Goal: Task Accomplishment & Management: Manage account settings

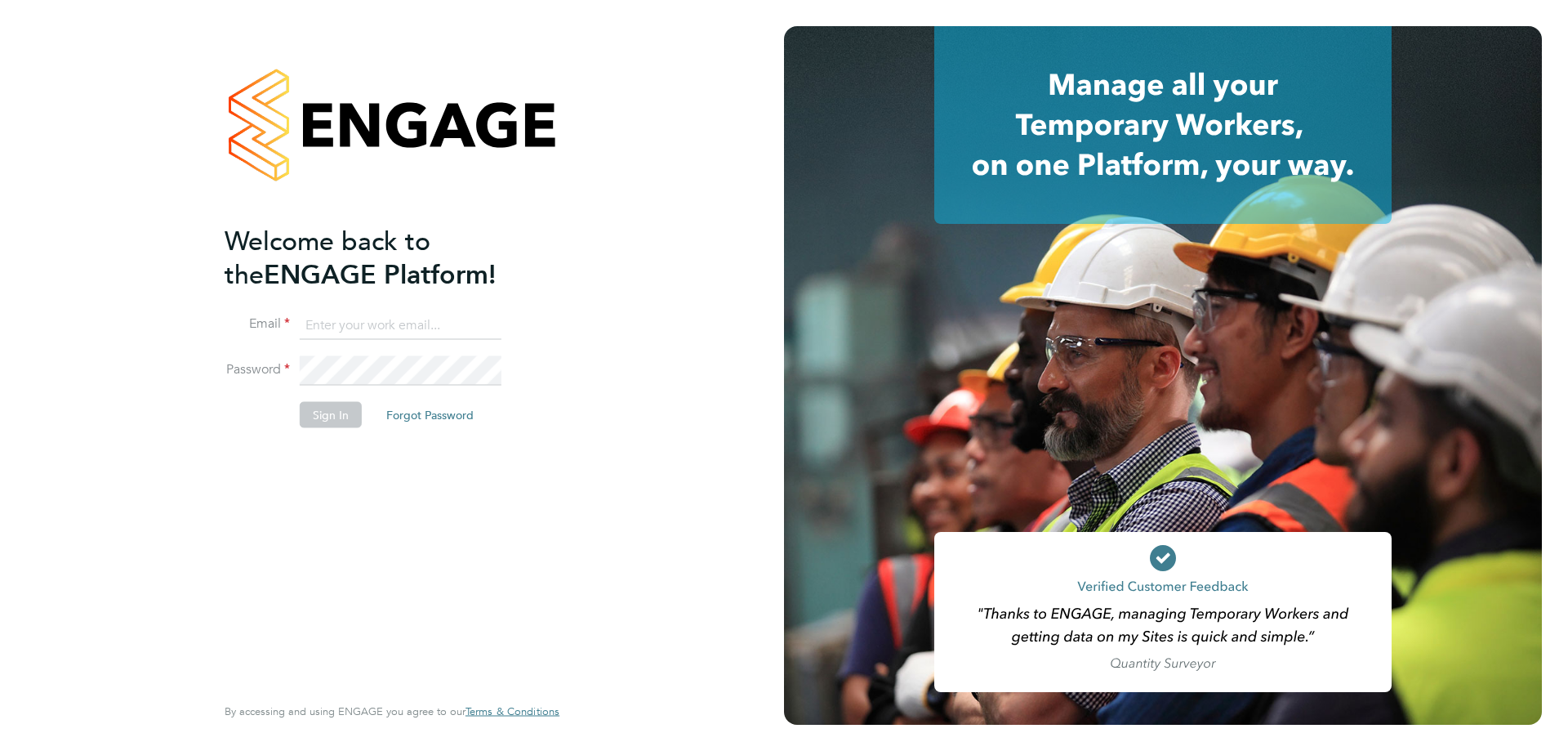
type input "l.moody@ionic.jobs"
click at [317, 421] on button "Sign In" at bounding box center [330, 414] width 62 height 26
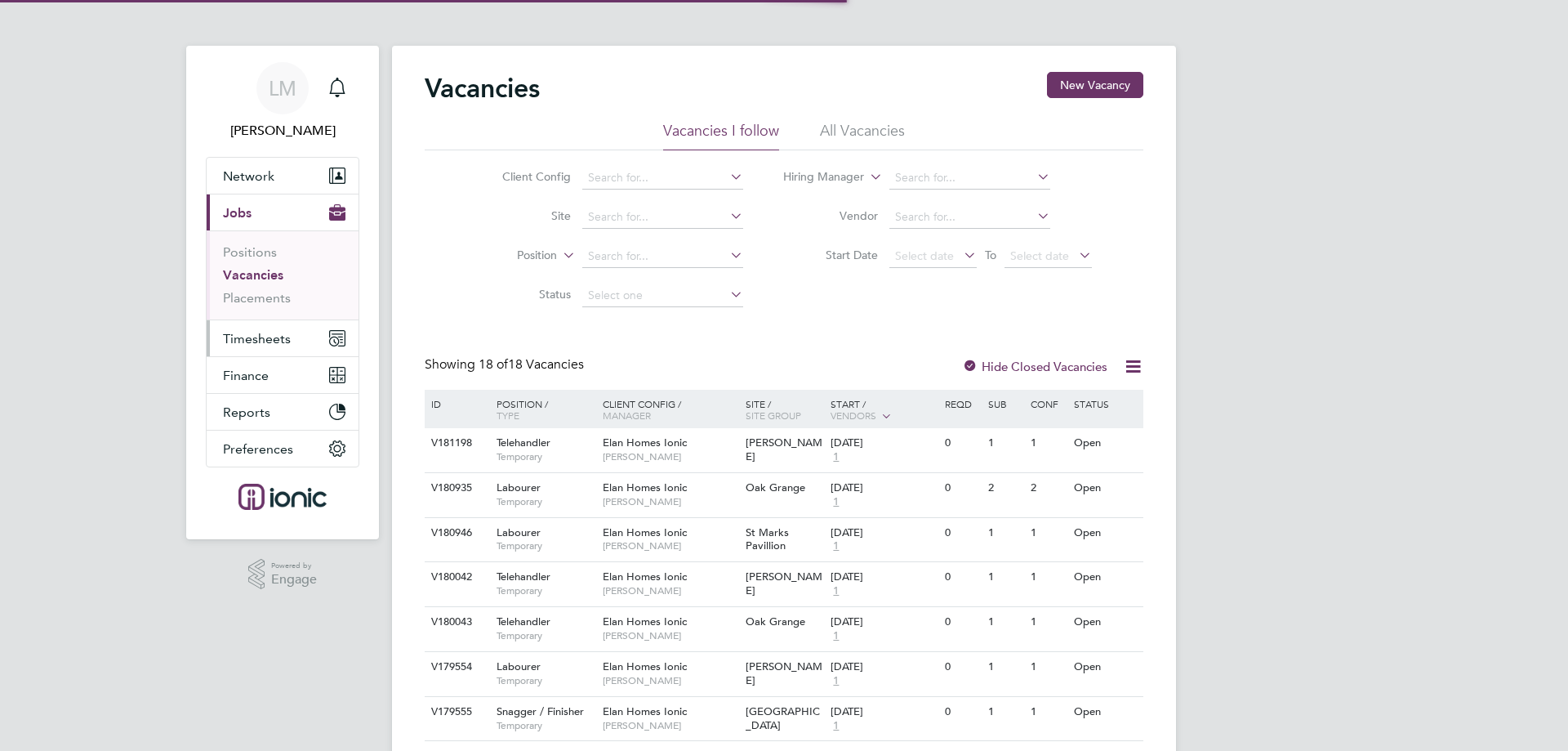
click at [260, 336] on span "Timesheets" at bounding box center [256, 338] width 68 height 15
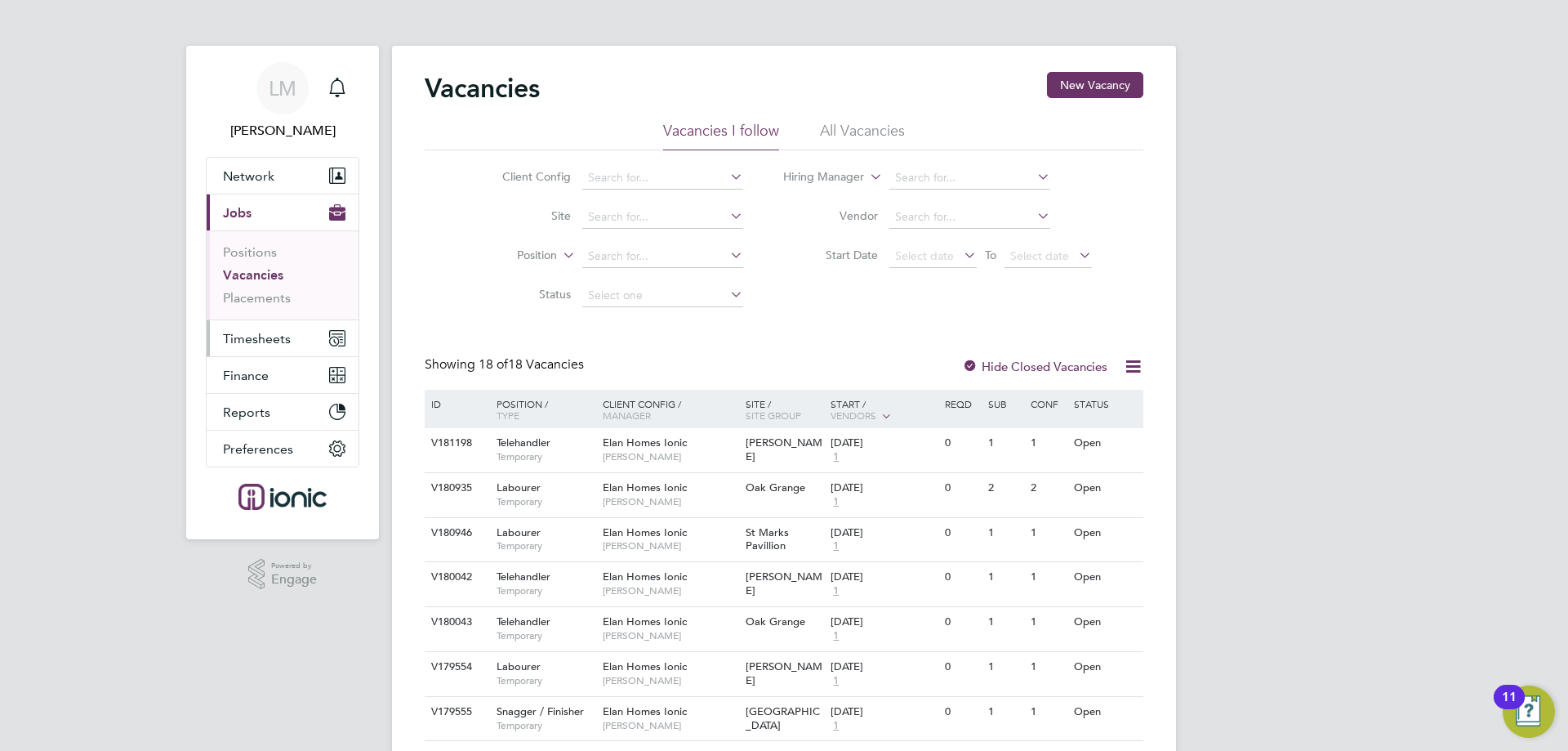
click at [265, 323] on button "Timesheets" at bounding box center [282, 339] width 152 height 36
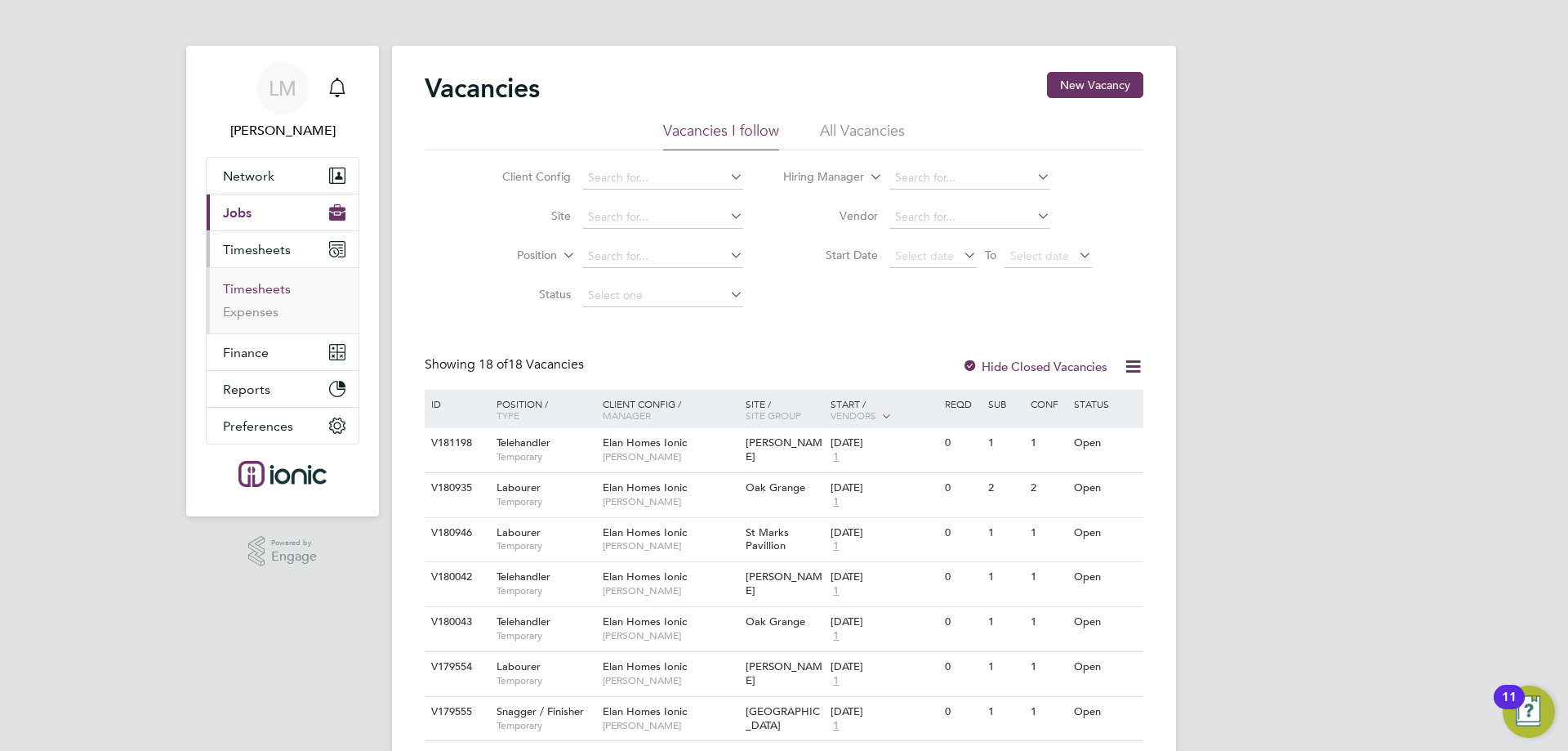
click at [266, 291] on link "Timesheets" at bounding box center [256, 288] width 68 height 15
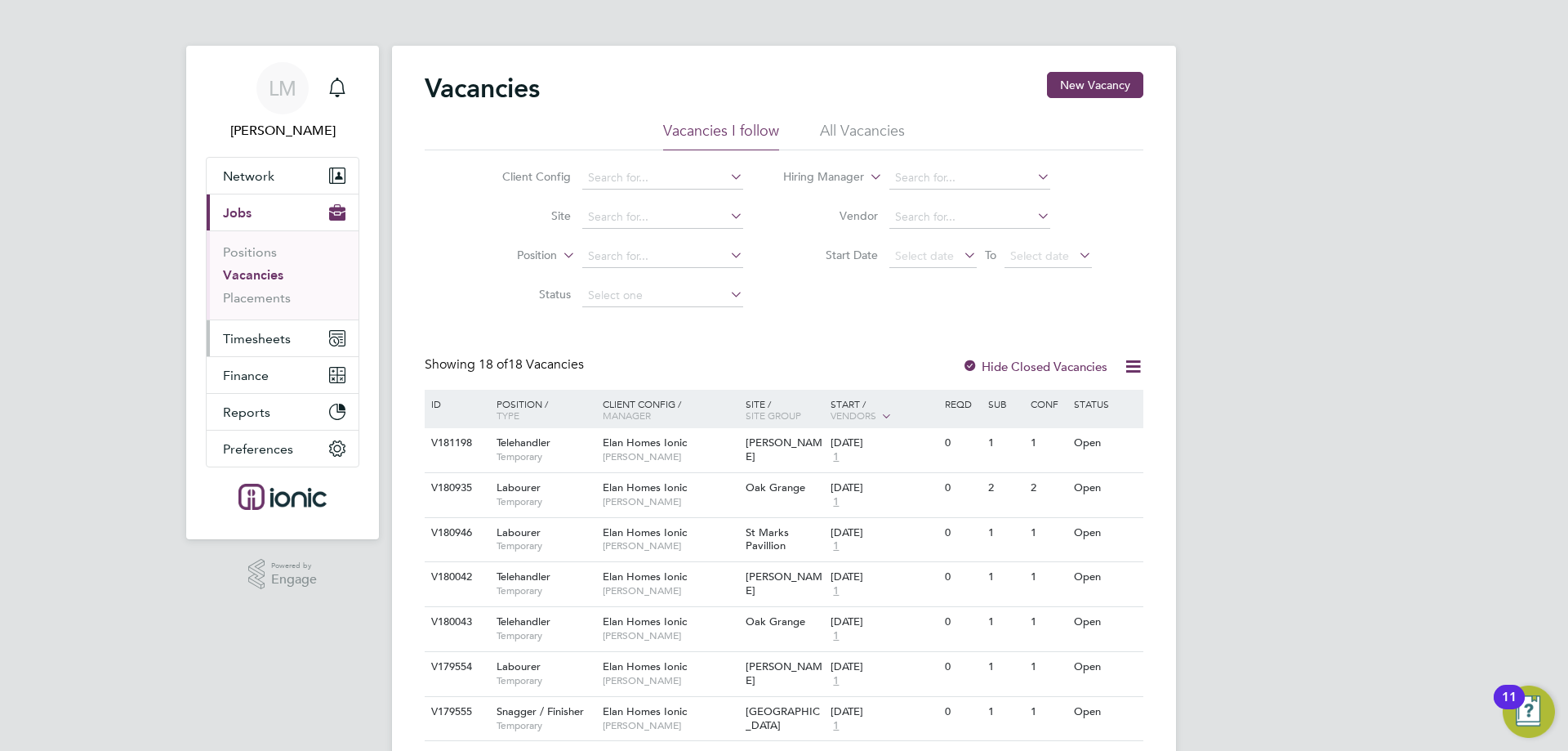
click at [274, 333] on span "Timesheets" at bounding box center [256, 338] width 68 height 15
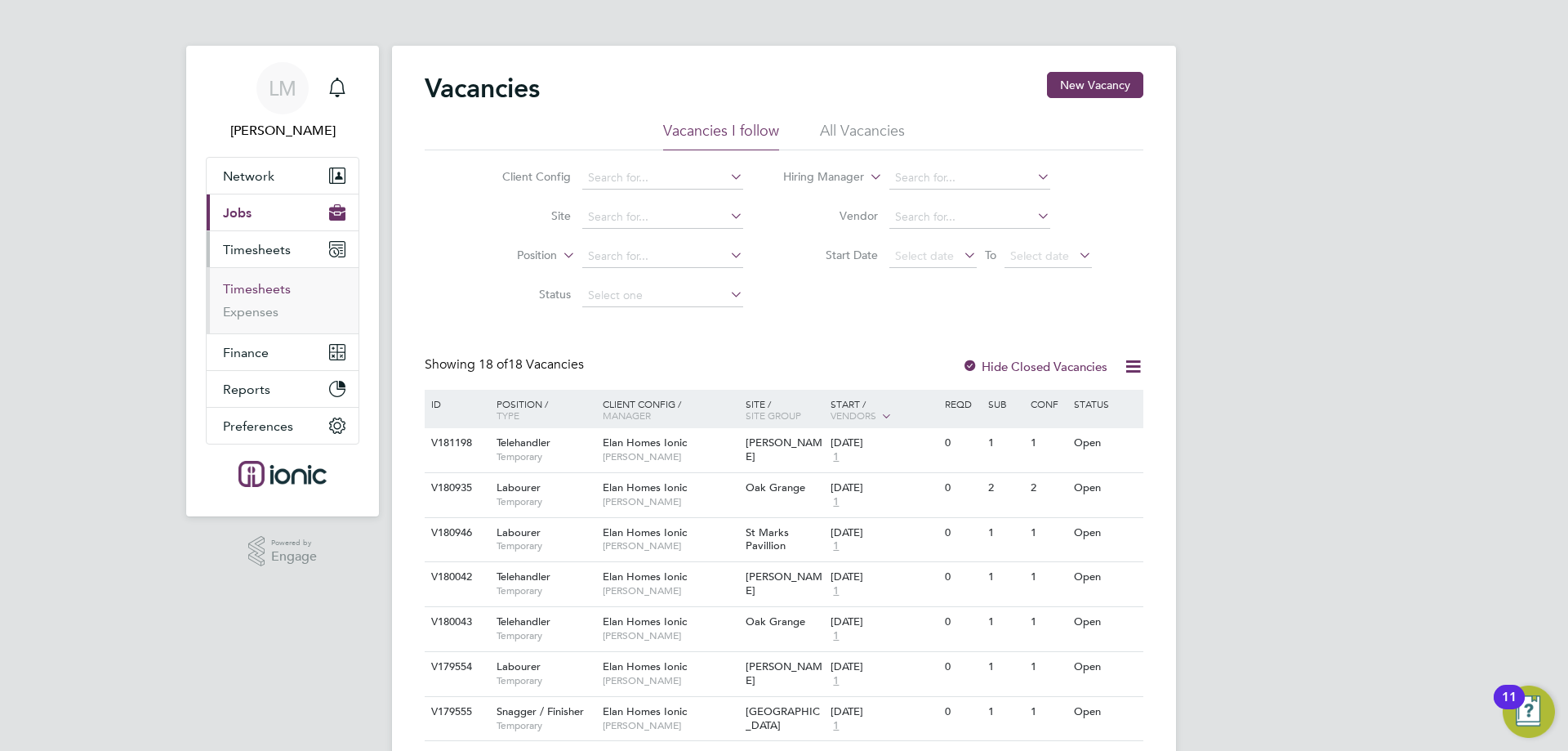
click at [263, 288] on link "Timesheets" at bounding box center [256, 288] width 68 height 15
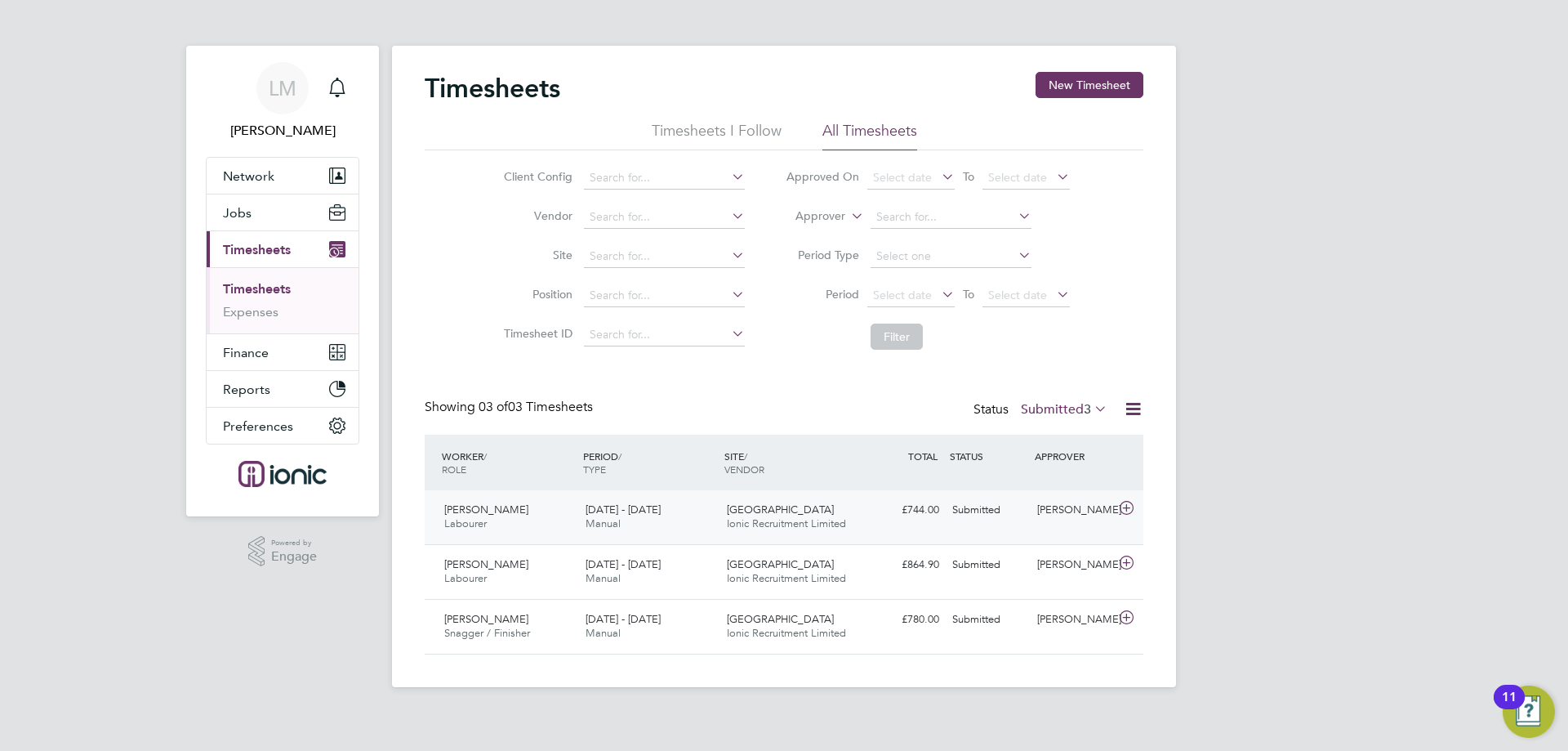
click at [1009, 527] on div "Simon Hazell Labourer 15 - 21 Sep 2025 15 - 21 Sep 2025 Manual Tower Gardens Io…" at bounding box center [784, 517] width 719 height 54
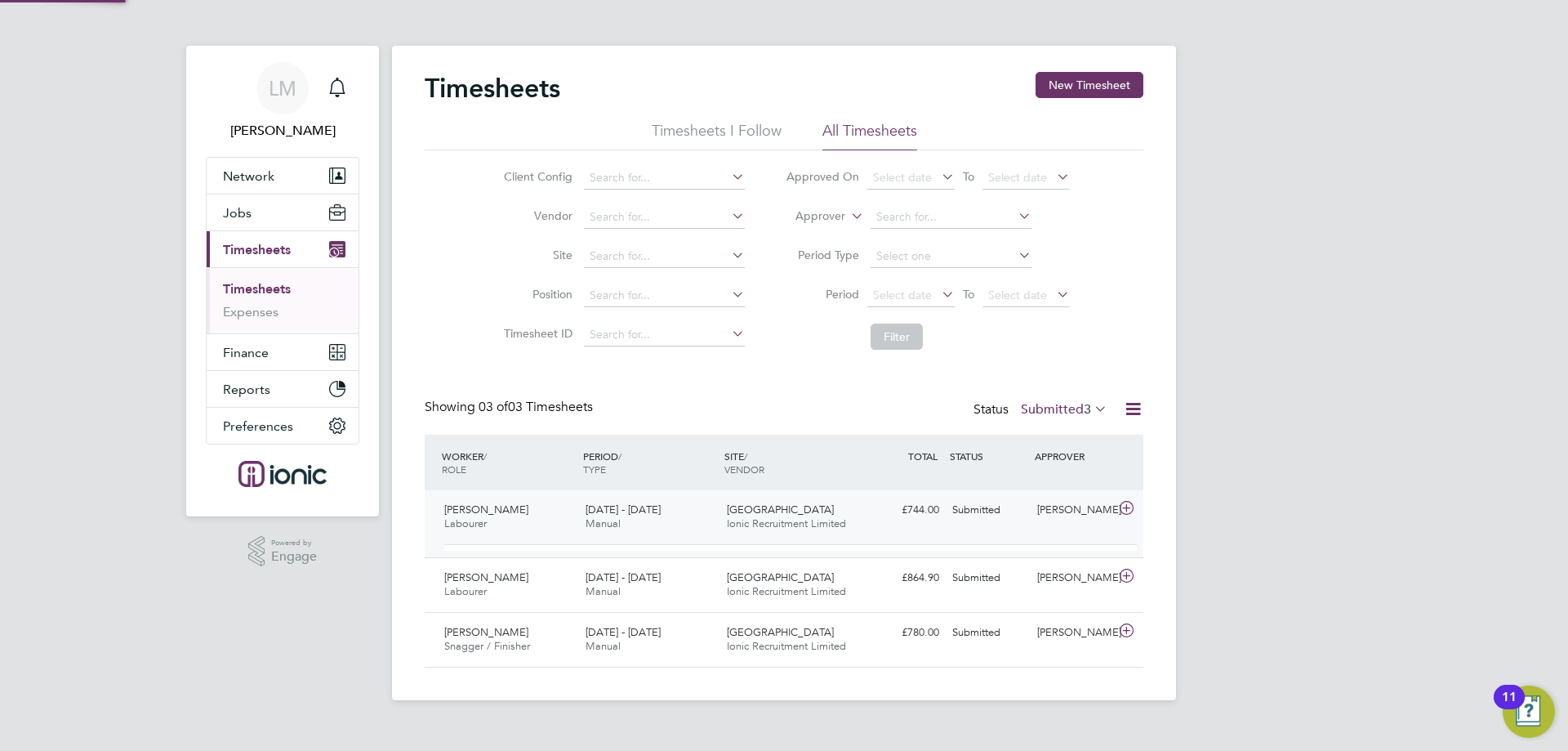
scroll to position [28, 159]
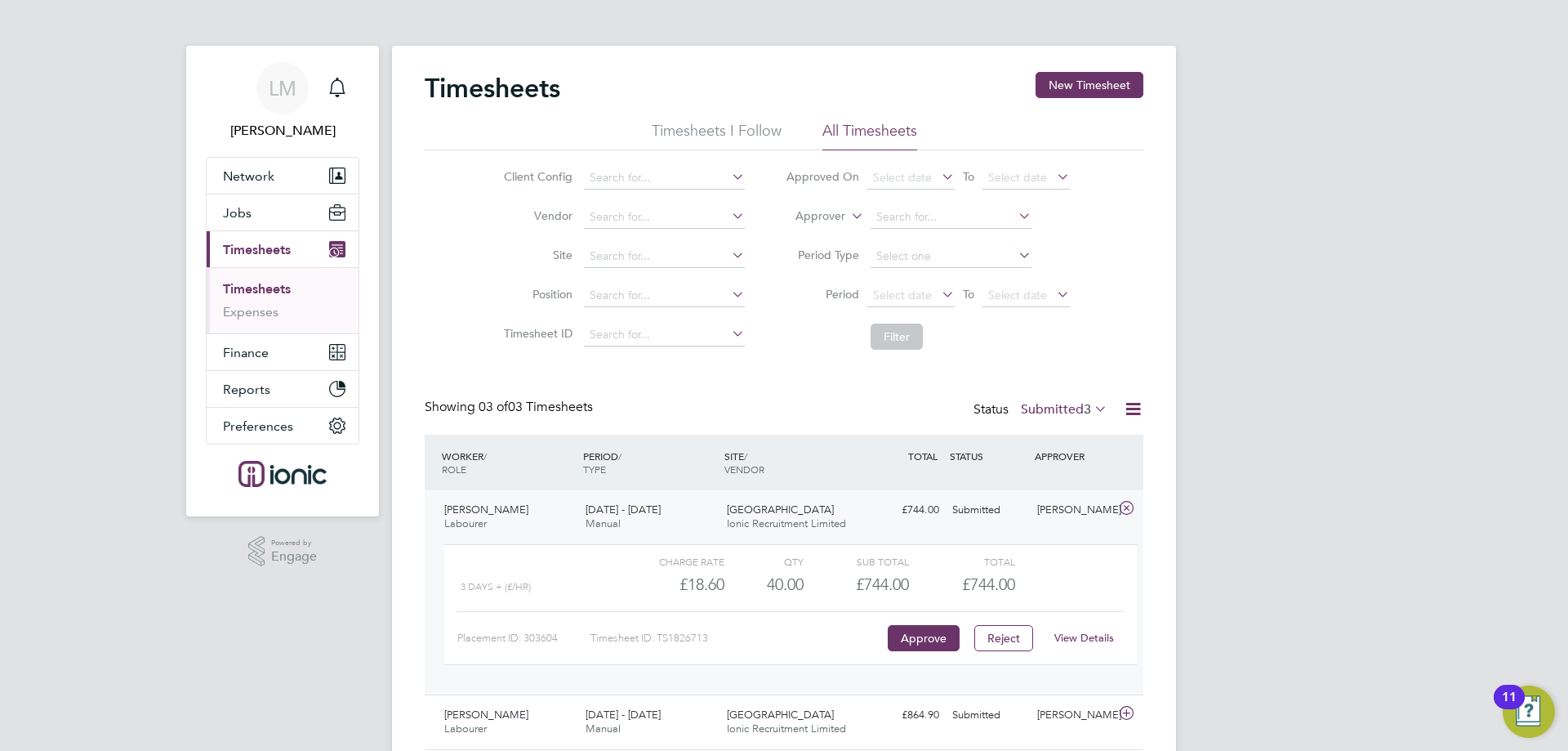
click at [1095, 639] on link "View Details" at bounding box center [1084, 637] width 60 height 14
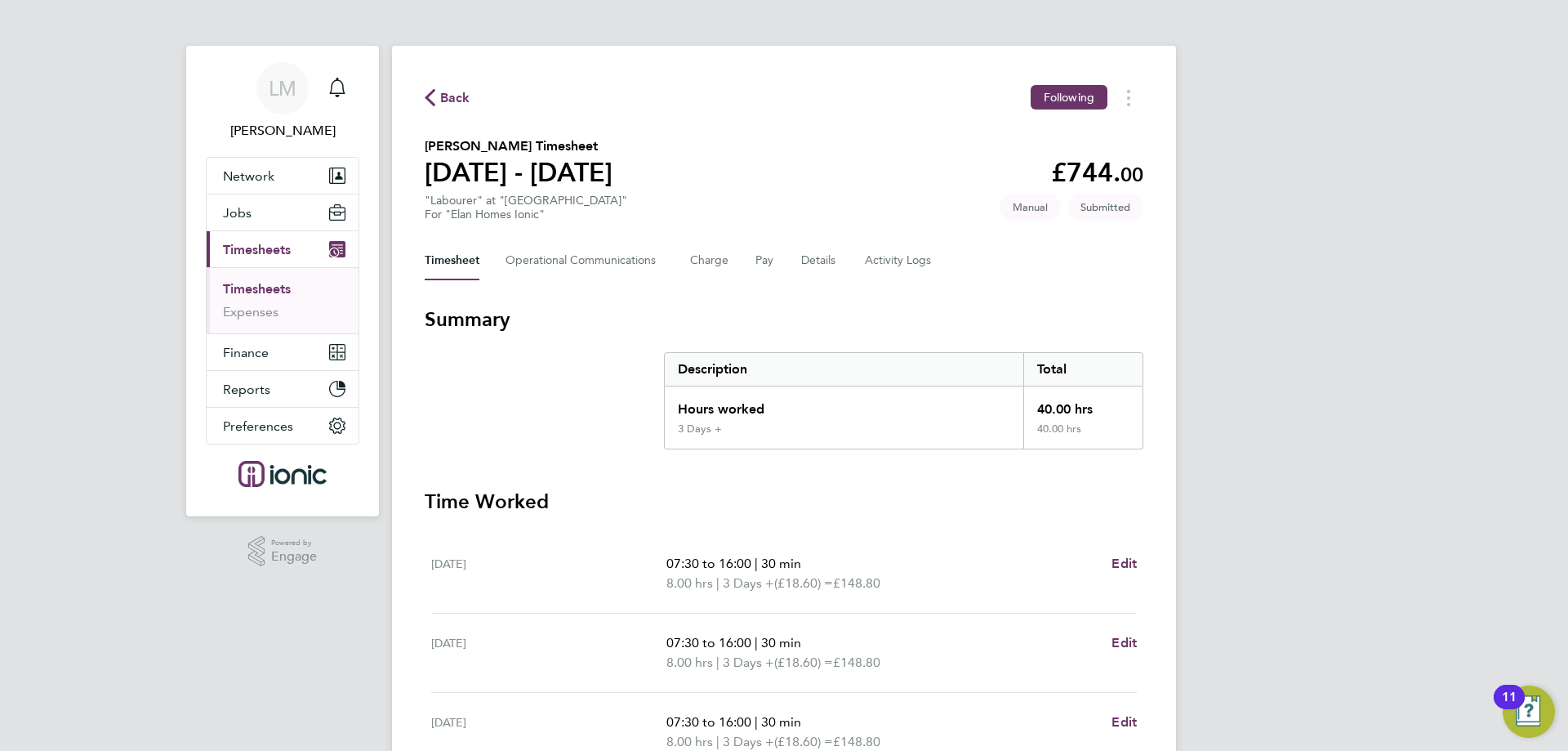
click at [857, 271] on div "Timesheet Operational Communications Charge Pay Details Activity Logs" at bounding box center [784, 260] width 719 height 39
drag, startPoint x: 898, startPoint y: 261, endPoint x: 865, endPoint y: 268, distance: 33.7
click at [900, 262] on Logs-tab "Activity Logs" at bounding box center [899, 260] width 69 height 39
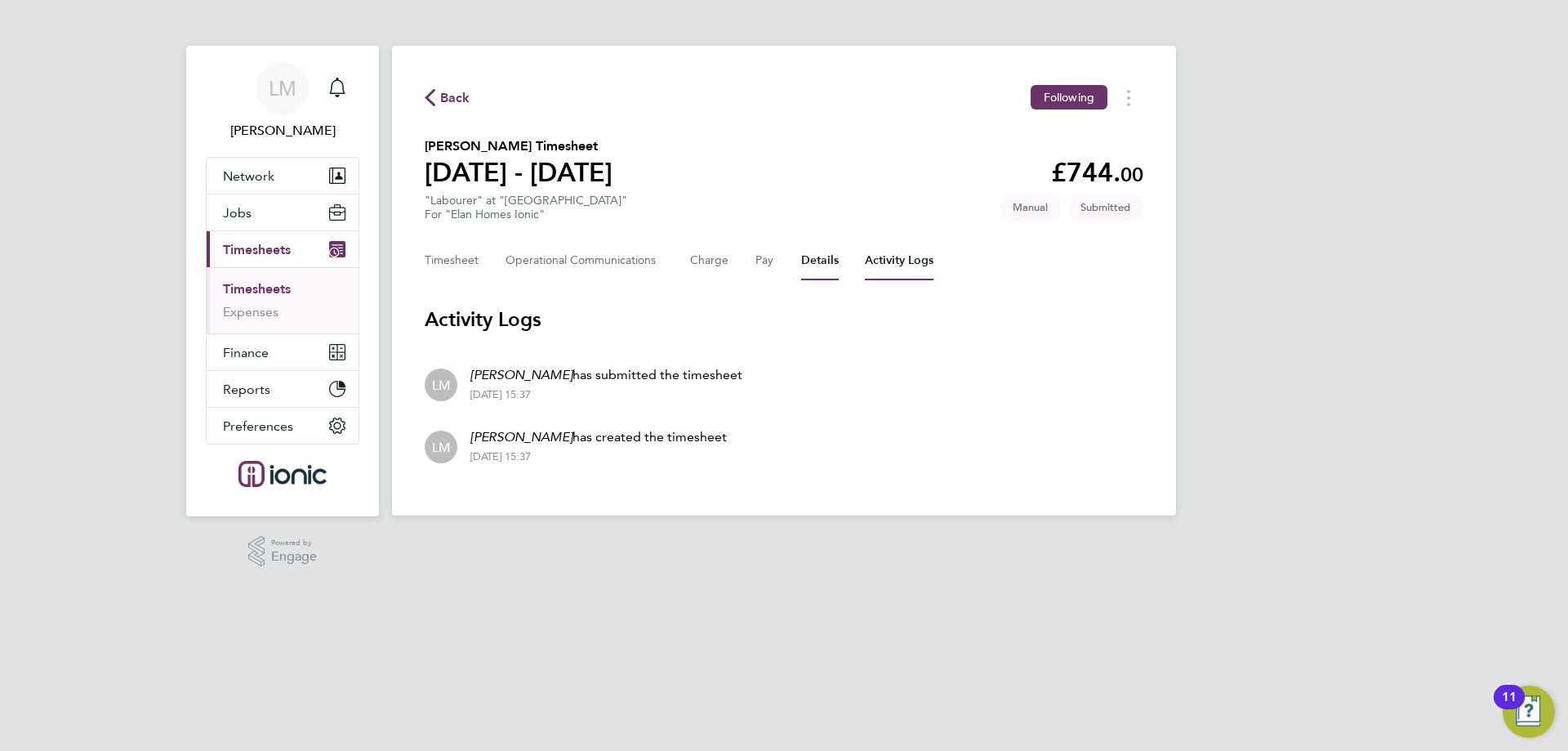
click at [819, 269] on button "Details" at bounding box center [819, 260] width 37 height 39
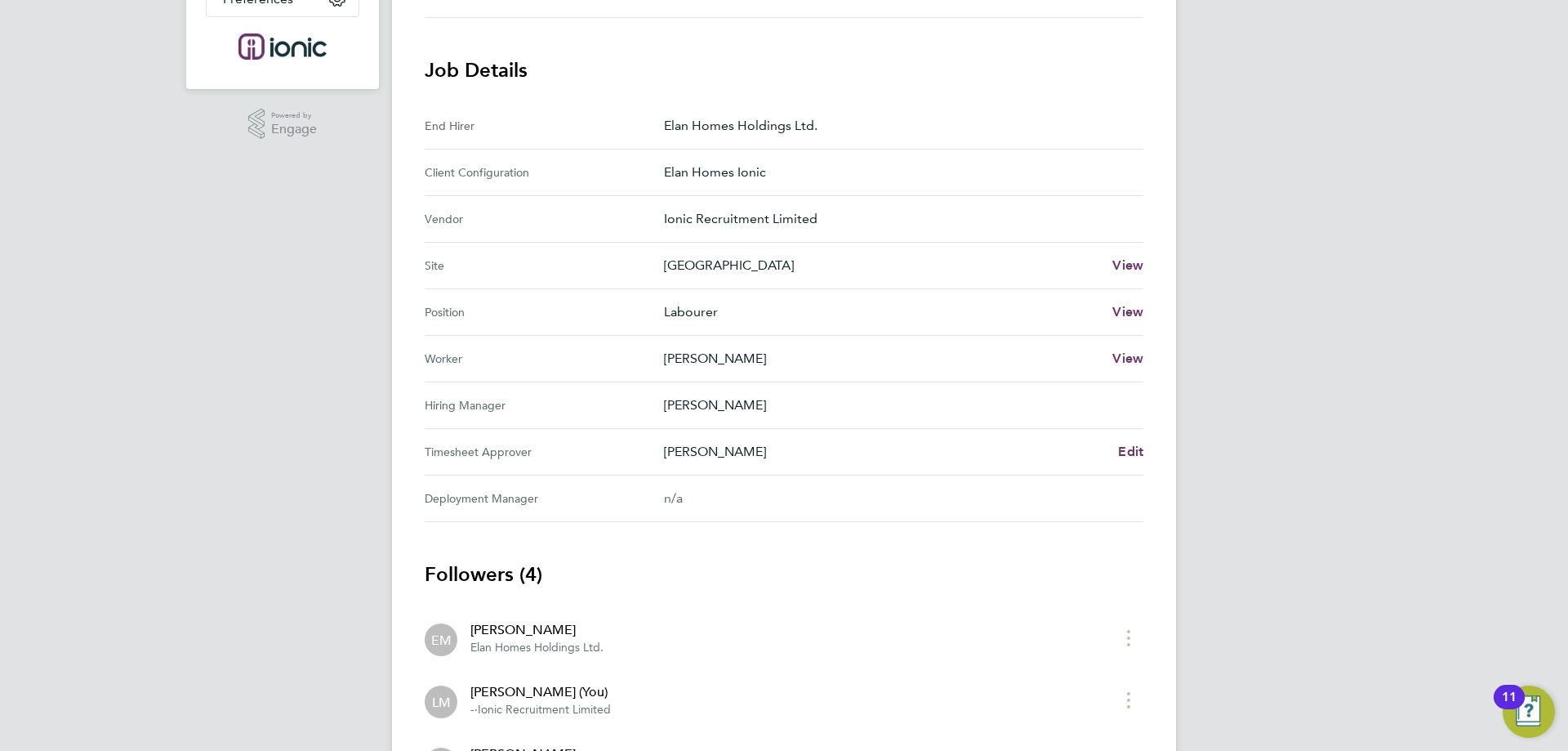
scroll to position [643, 0]
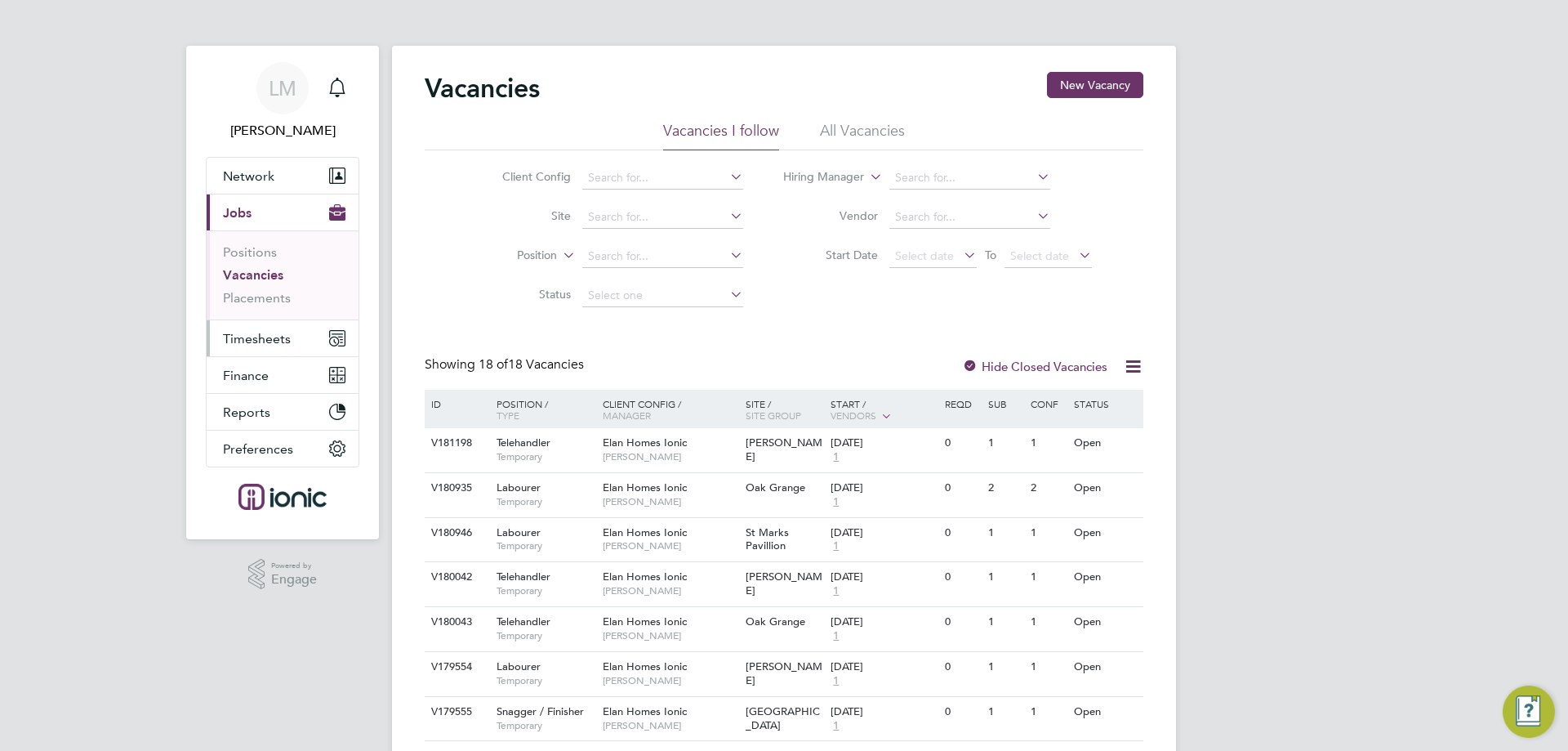
click at [262, 339] on span "Timesheets" at bounding box center [256, 338] width 68 height 15
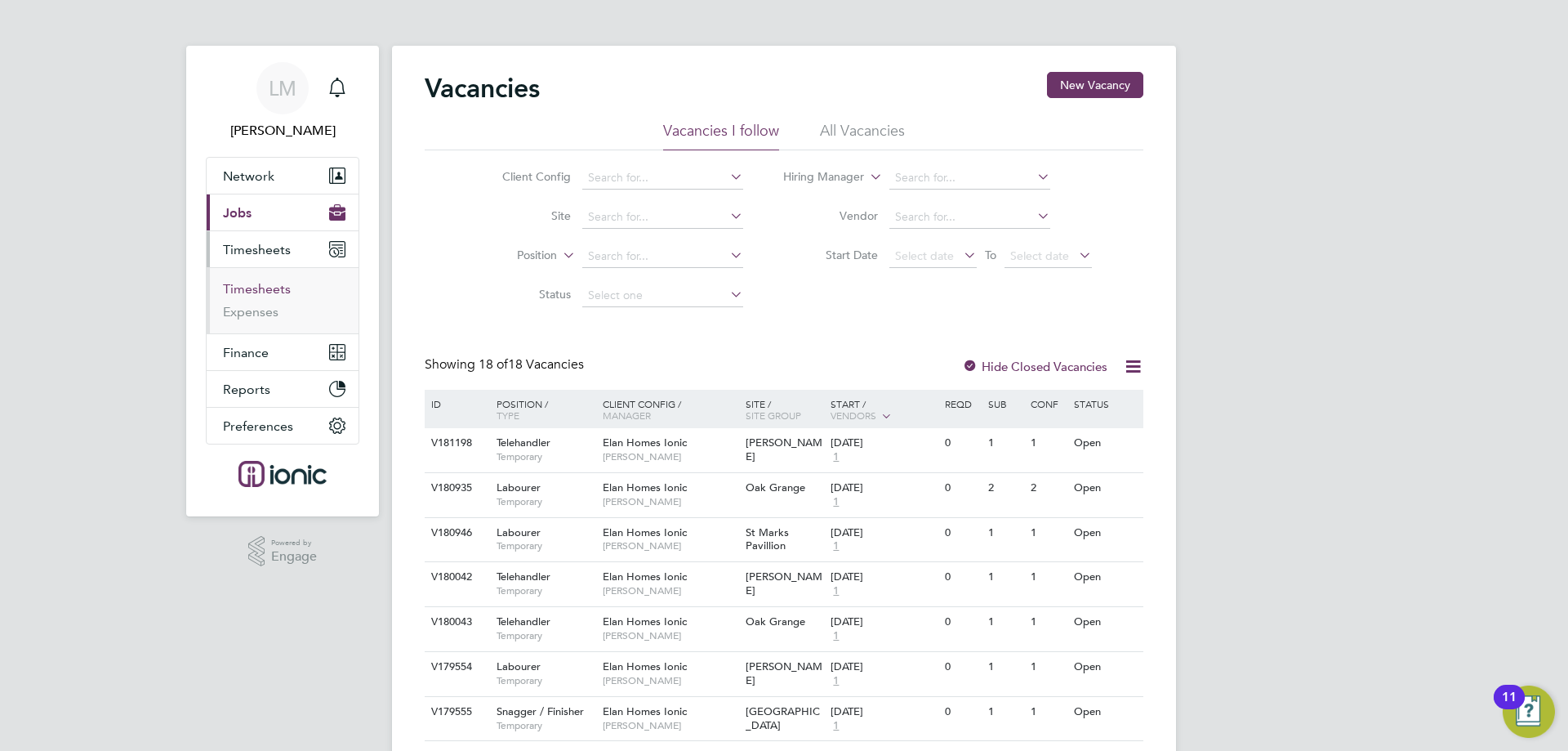
click at [263, 284] on link "Timesheets" at bounding box center [256, 288] width 68 height 15
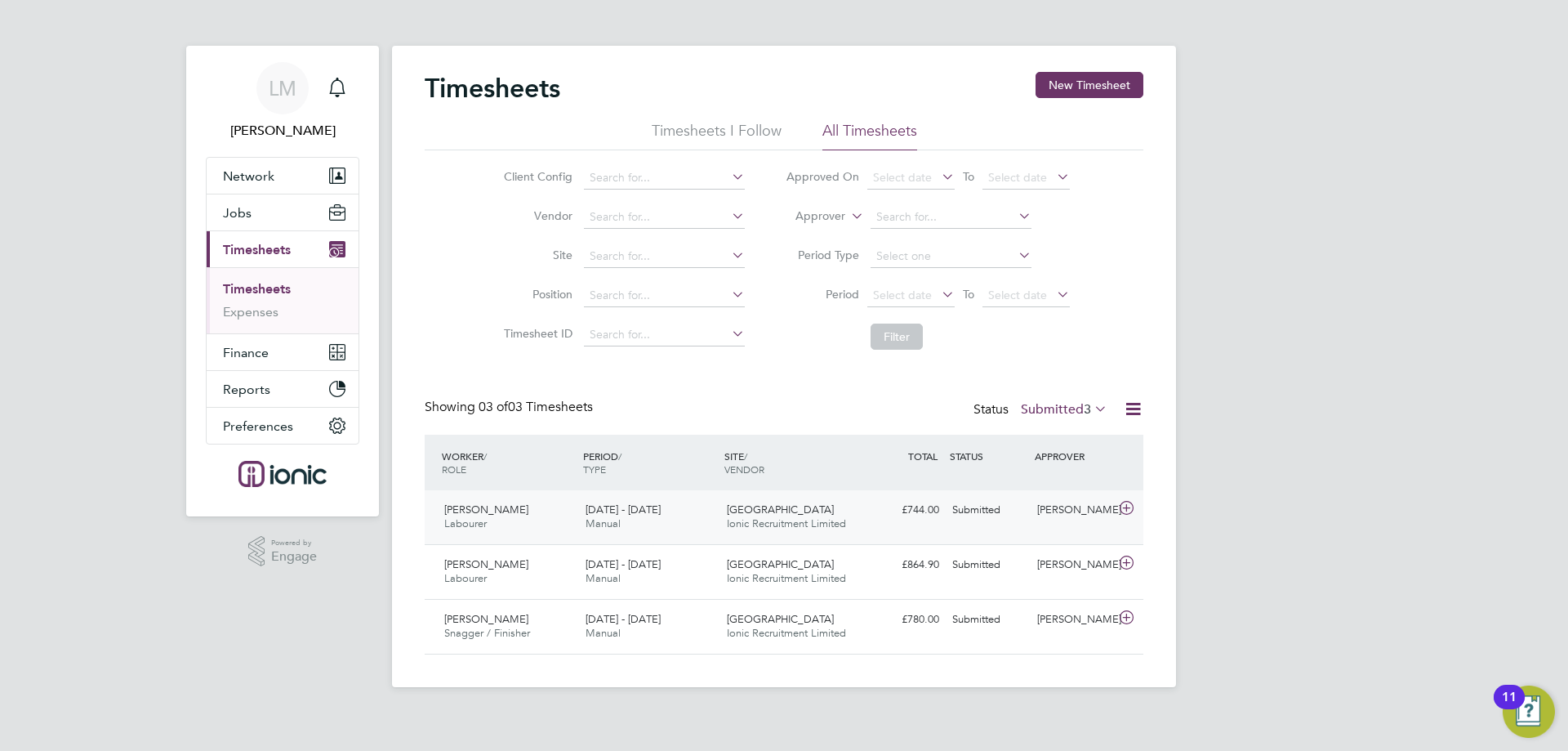
click at [607, 515] on div "15 - 21 Sep 2025 Manual" at bounding box center [649, 516] width 141 height 41
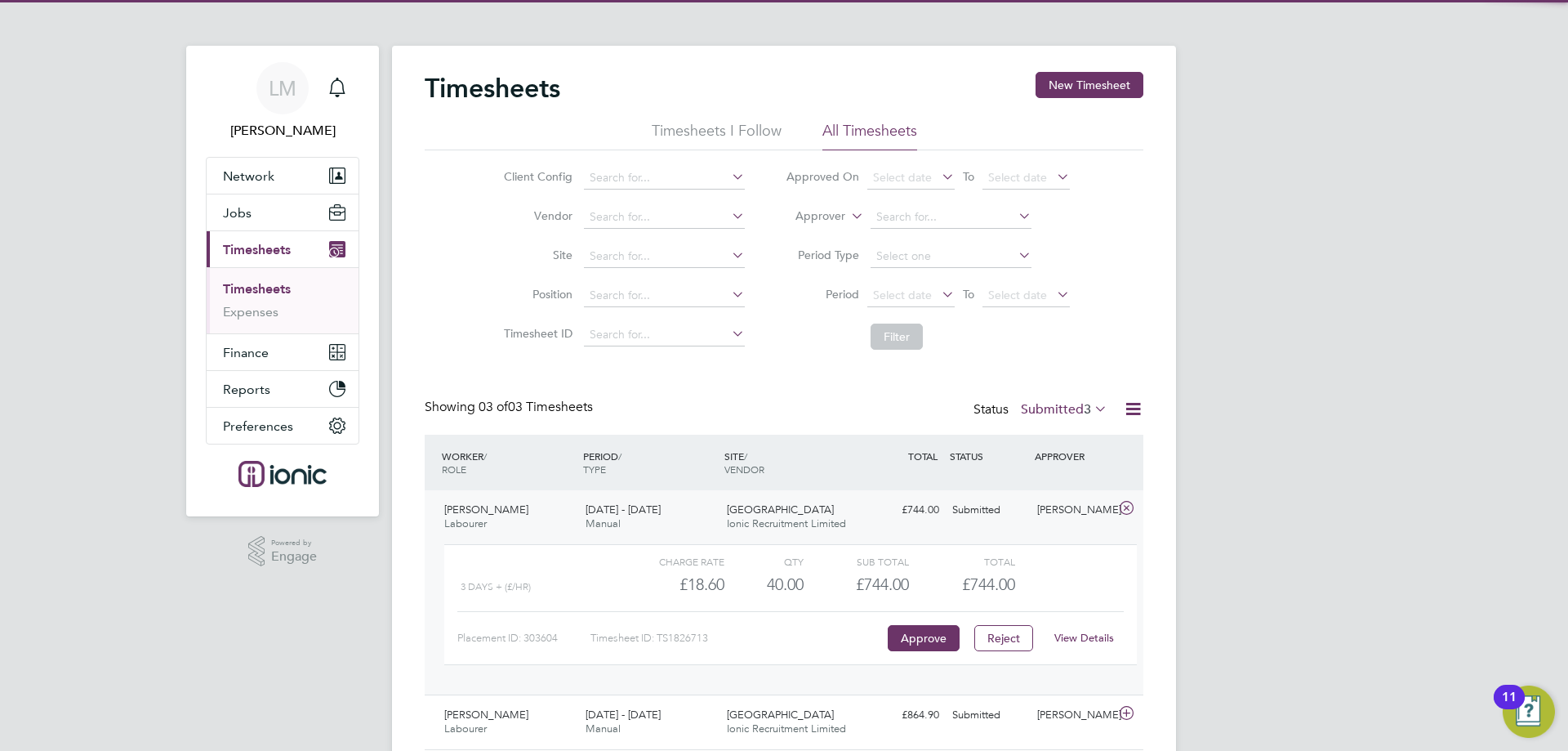
scroll to position [112, 0]
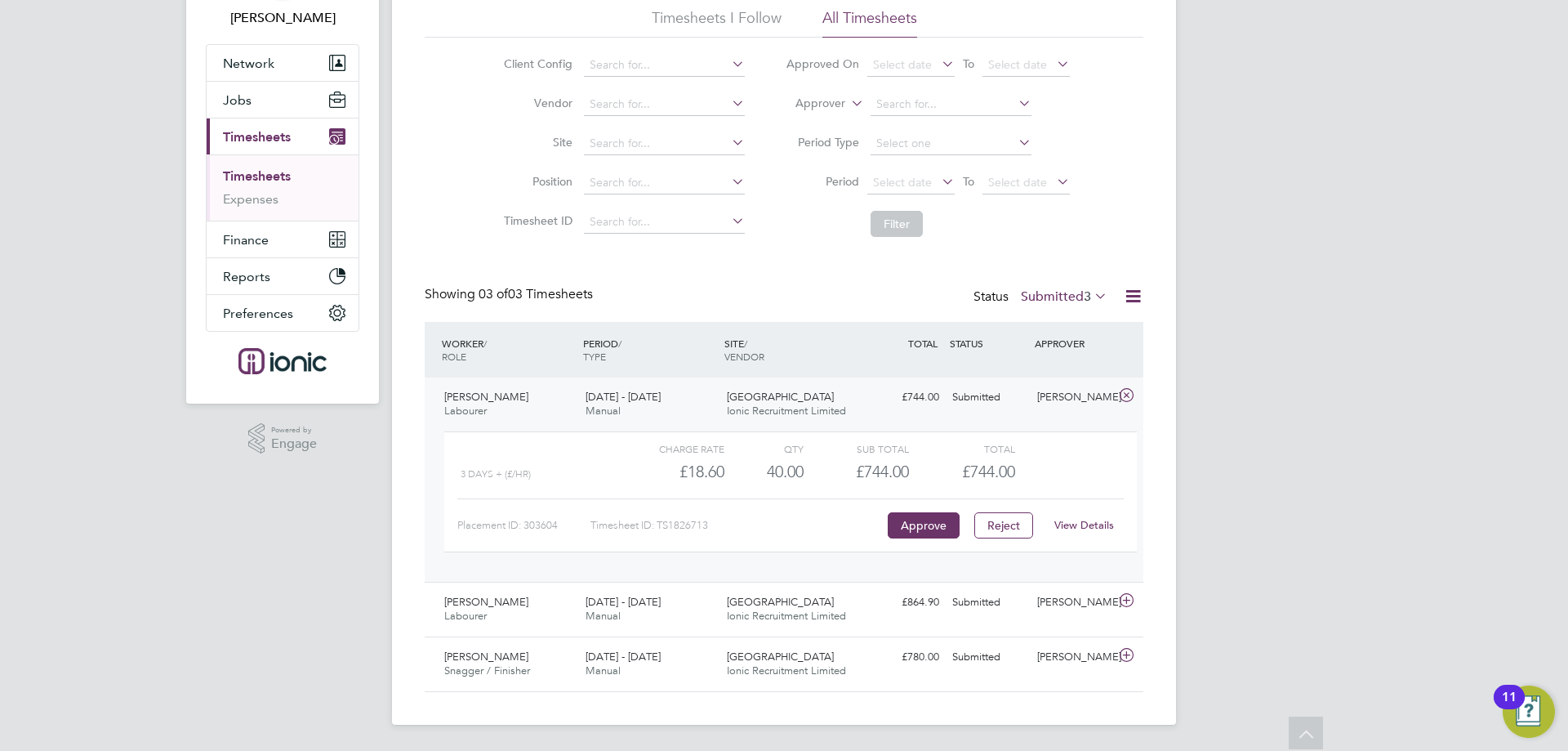
click at [1103, 532] on div "View Details" at bounding box center [1084, 525] width 80 height 26
click at [1083, 524] on link "View Details" at bounding box center [1084, 525] width 60 height 14
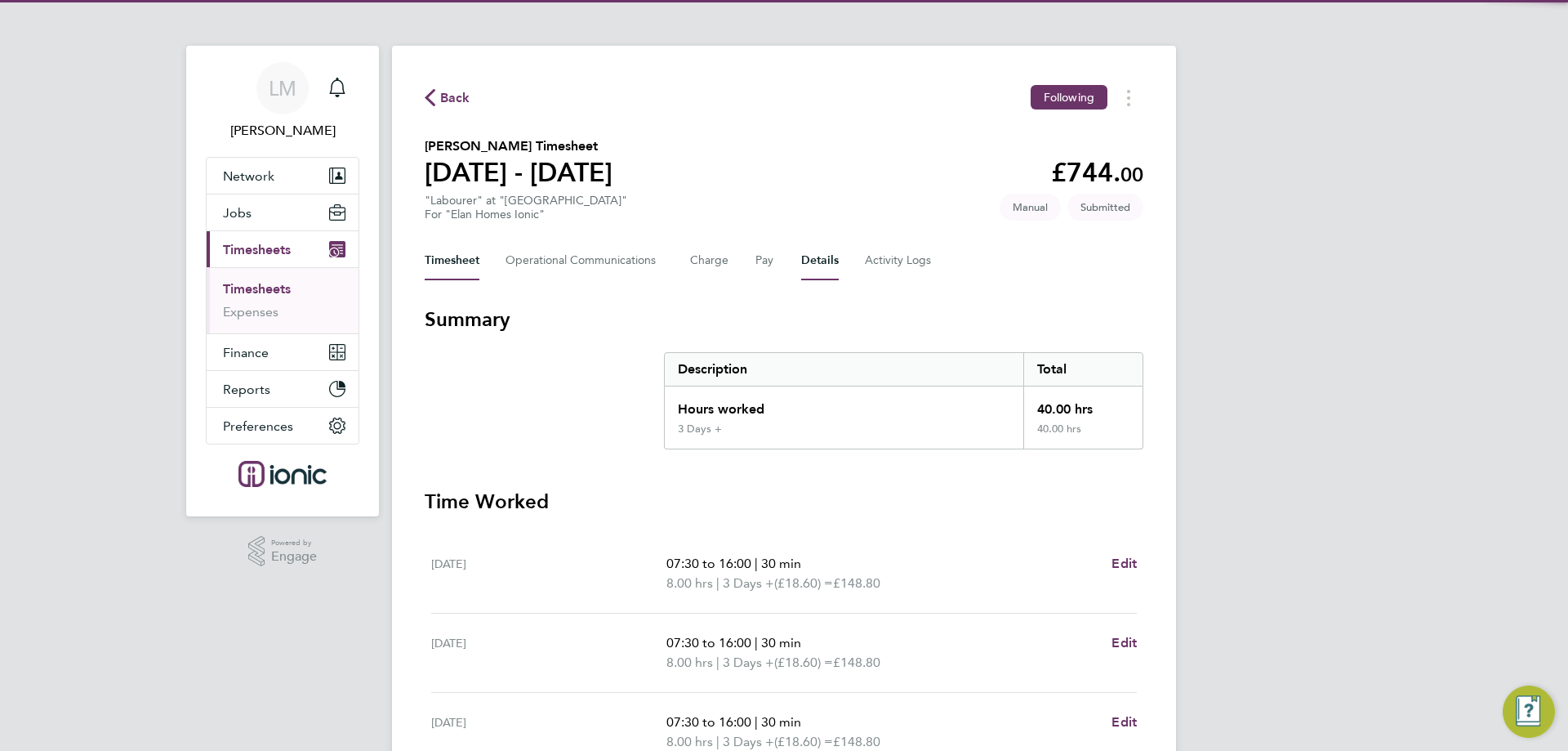
click at [823, 259] on button "Details" at bounding box center [819, 260] width 37 height 39
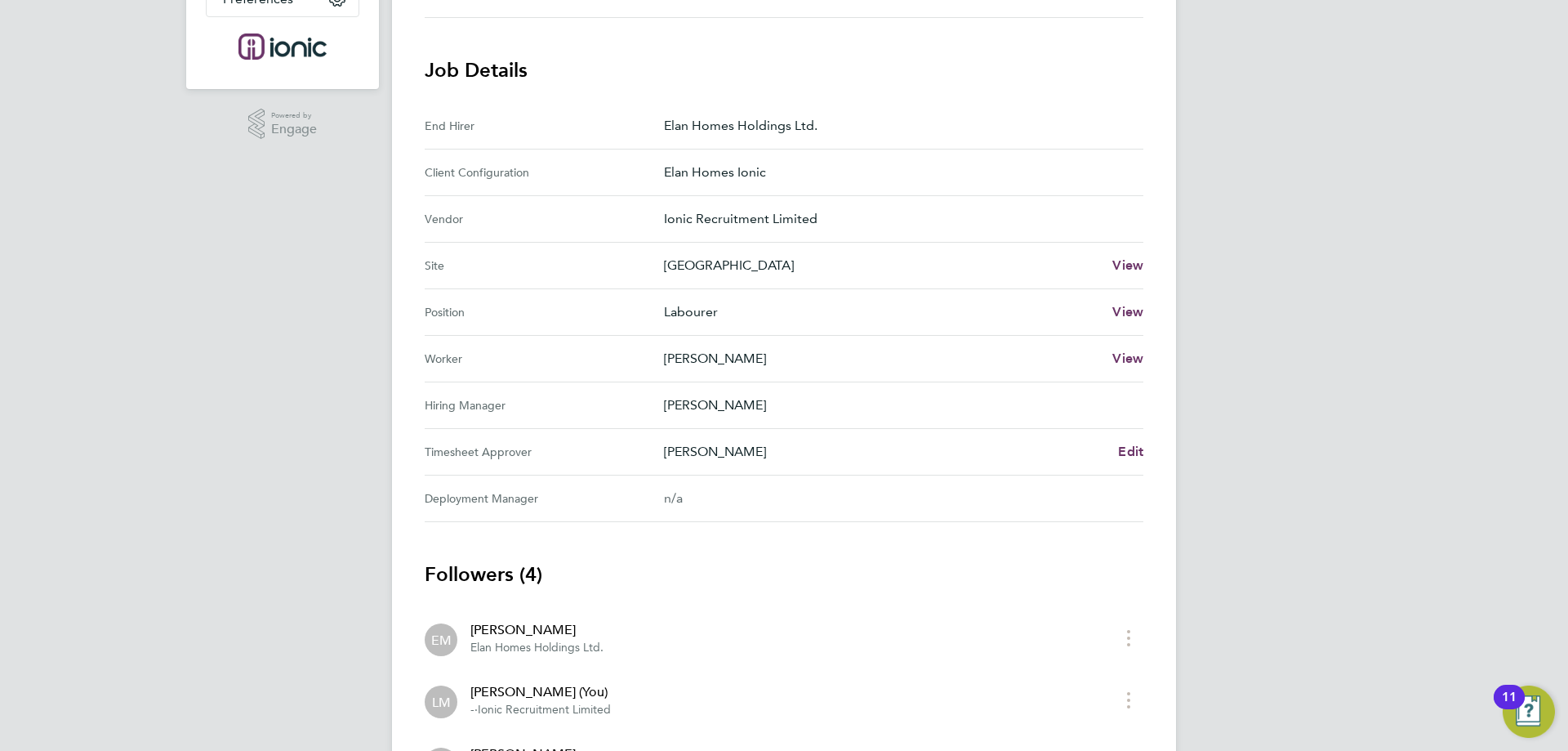
scroll to position [643, 0]
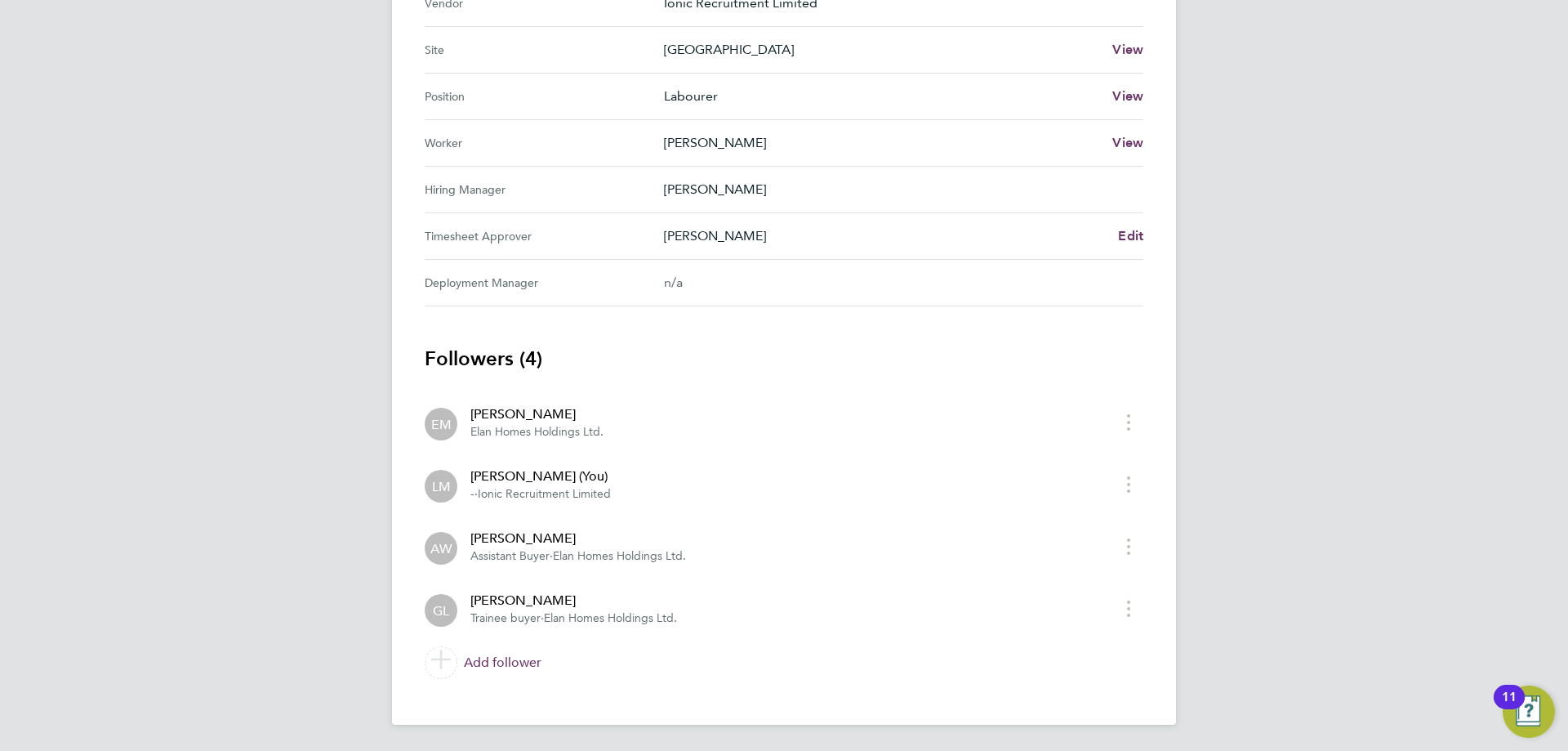
drag, startPoint x: 492, startPoint y: 550, endPoint x: 737, endPoint y: 542, distance: 245.1
click at [737, 542] on app-follower-row "AW Alex Williams Assistant Buyer · Elan Homes Holdings Ltd." at bounding box center [769, 547] width 689 height 36
click at [735, 553] on app-follower-row "AW Alex Williams Assistant Buyer · Elan Homes Holdings Ltd." at bounding box center [769, 547] width 689 height 36
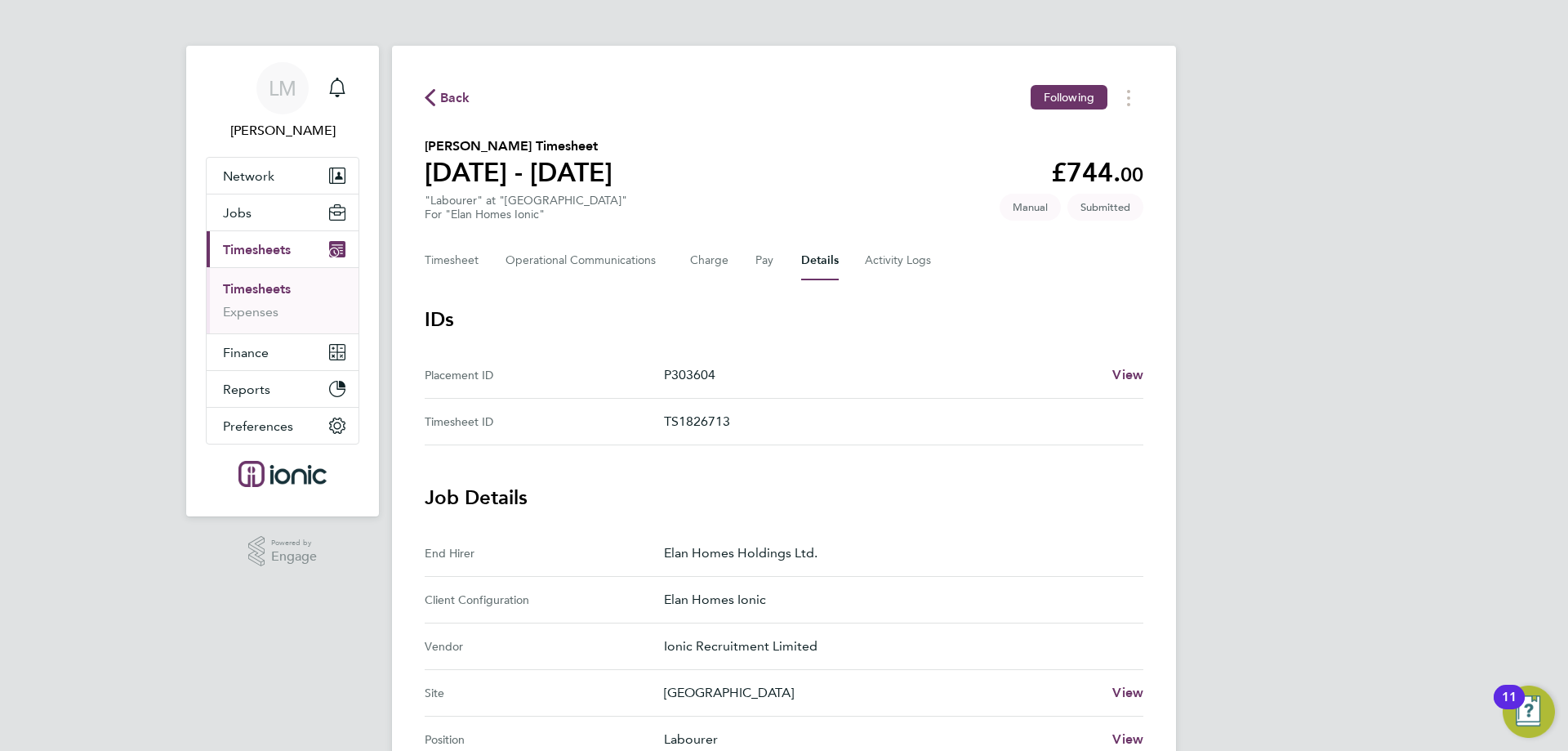
click at [434, 96] on icon "button" at bounding box center [430, 97] width 11 height 17
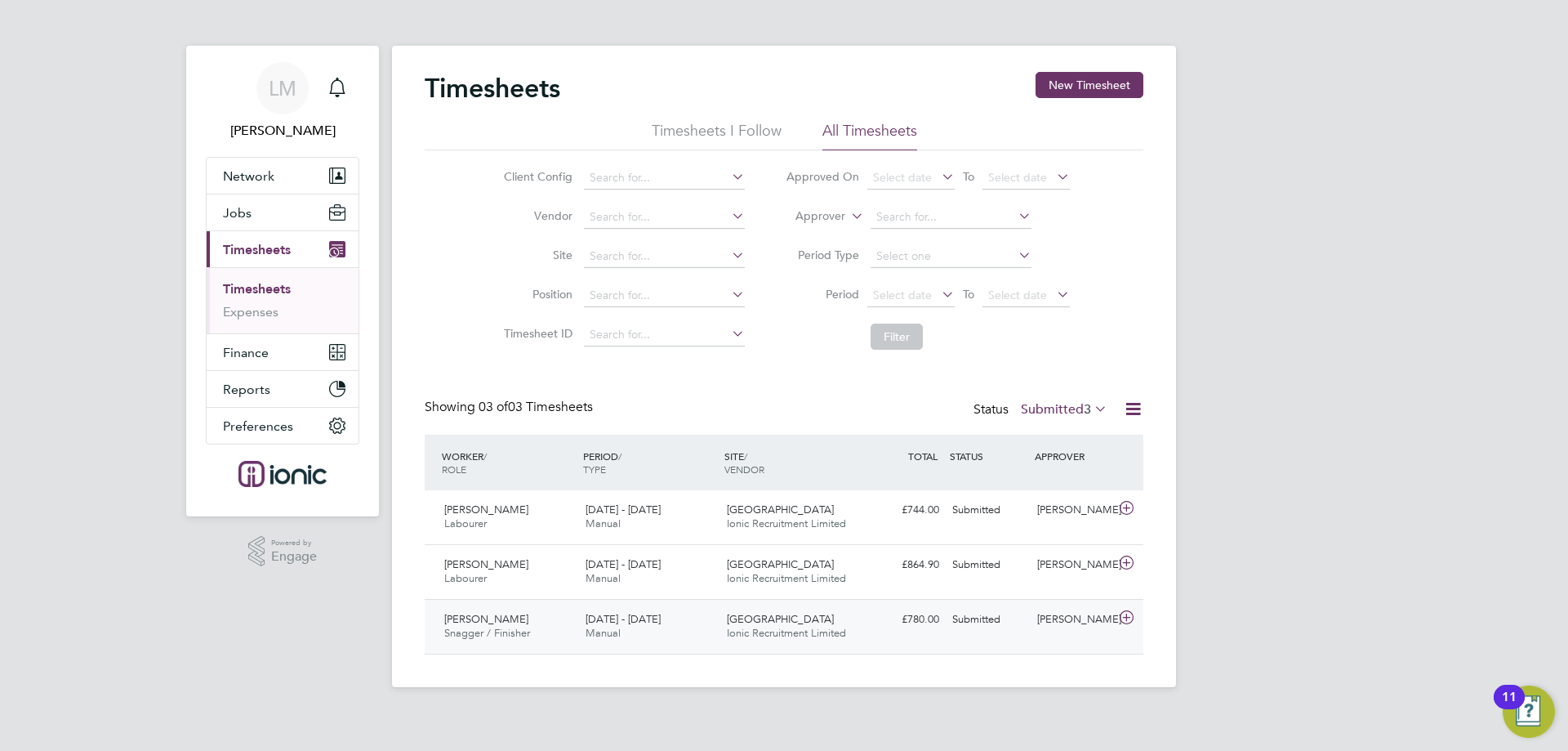
click at [540, 629] on div "David Bishop Snagger / Finisher 15 - 21 Sep 2025" at bounding box center [508, 626] width 141 height 41
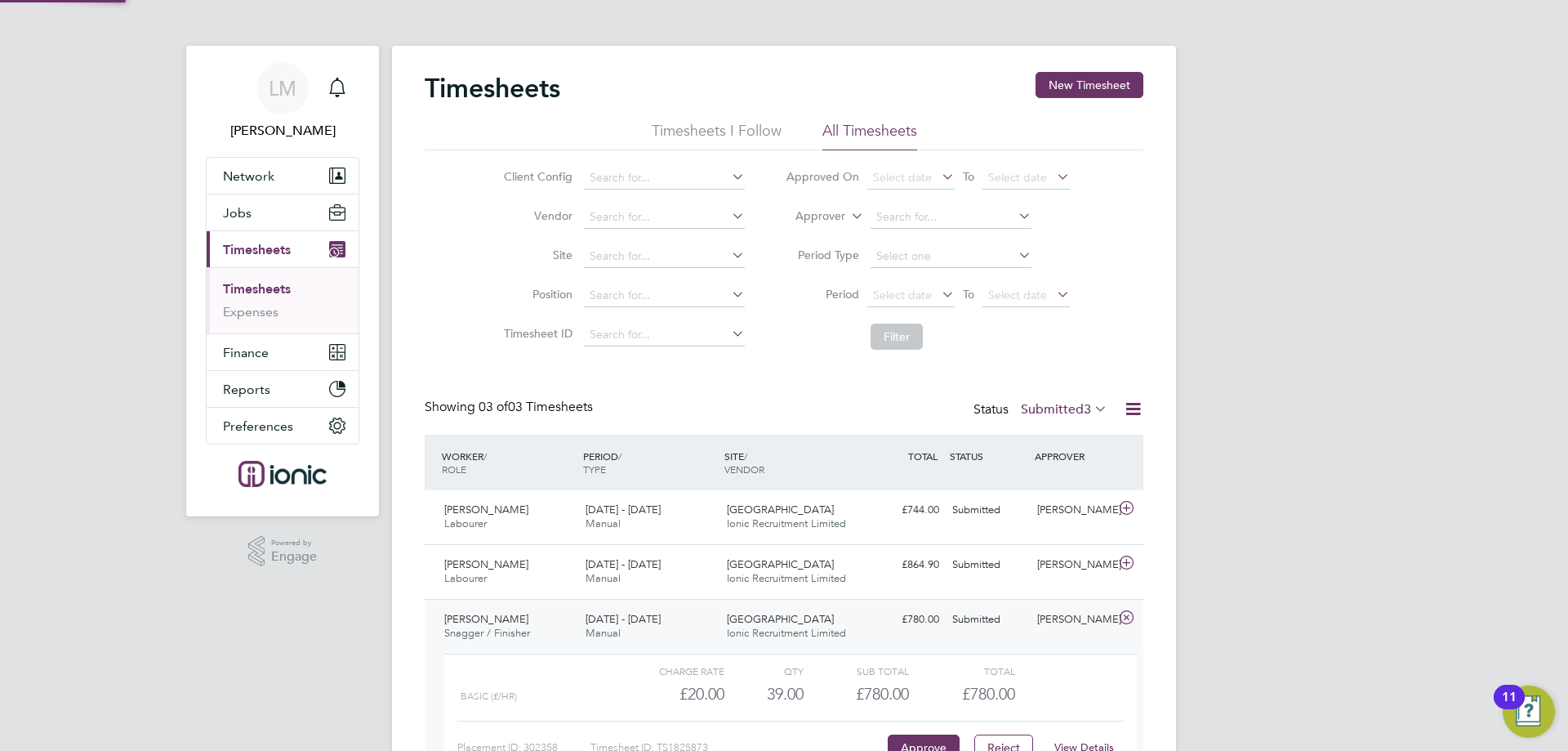
scroll to position [112, 0]
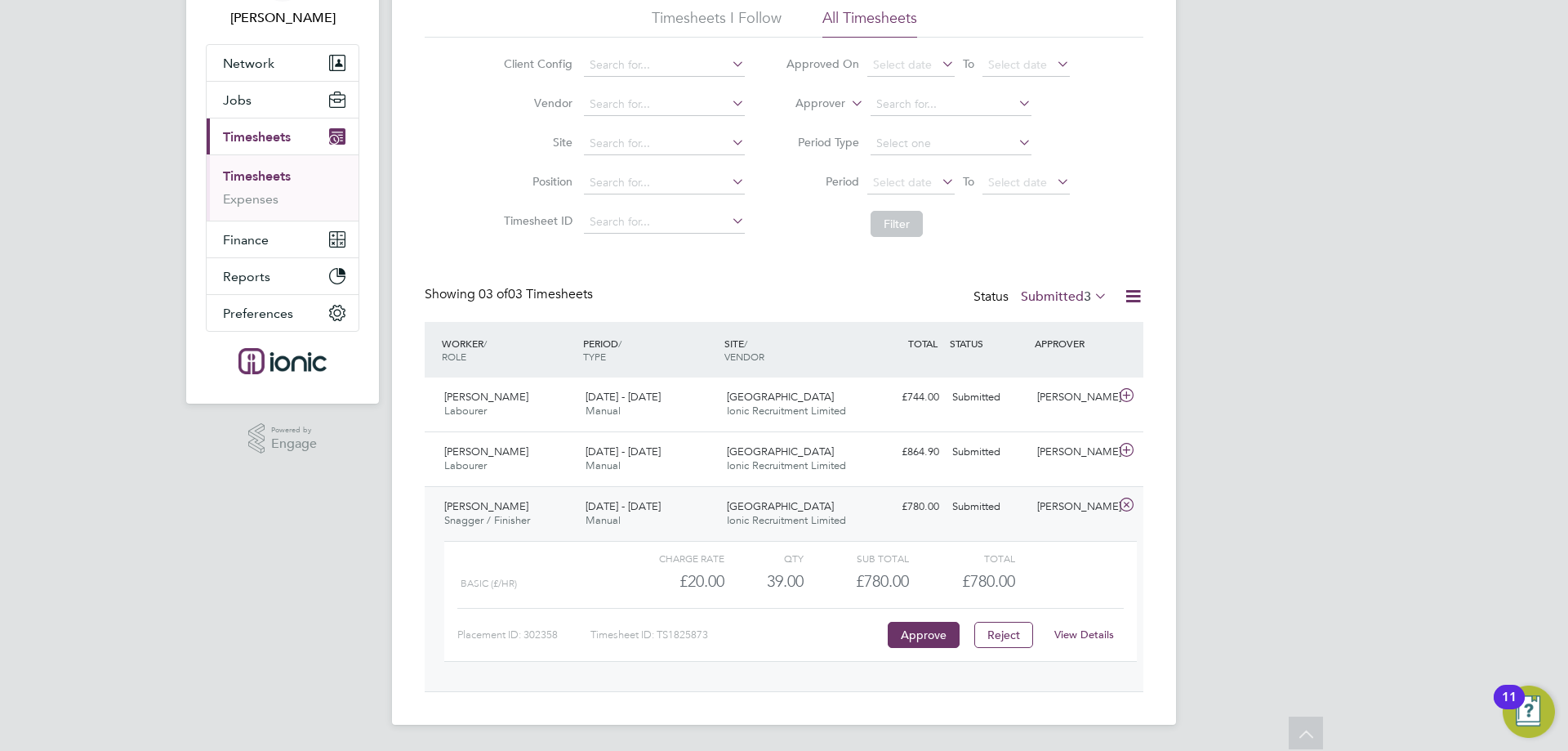
click at [1082, 646] on div "View Details" at bounding box center [1084, 634] width 80 height 26
click at [1089, 636] on link "View Details" at bounding box center [1084, 634] width 60 height 14
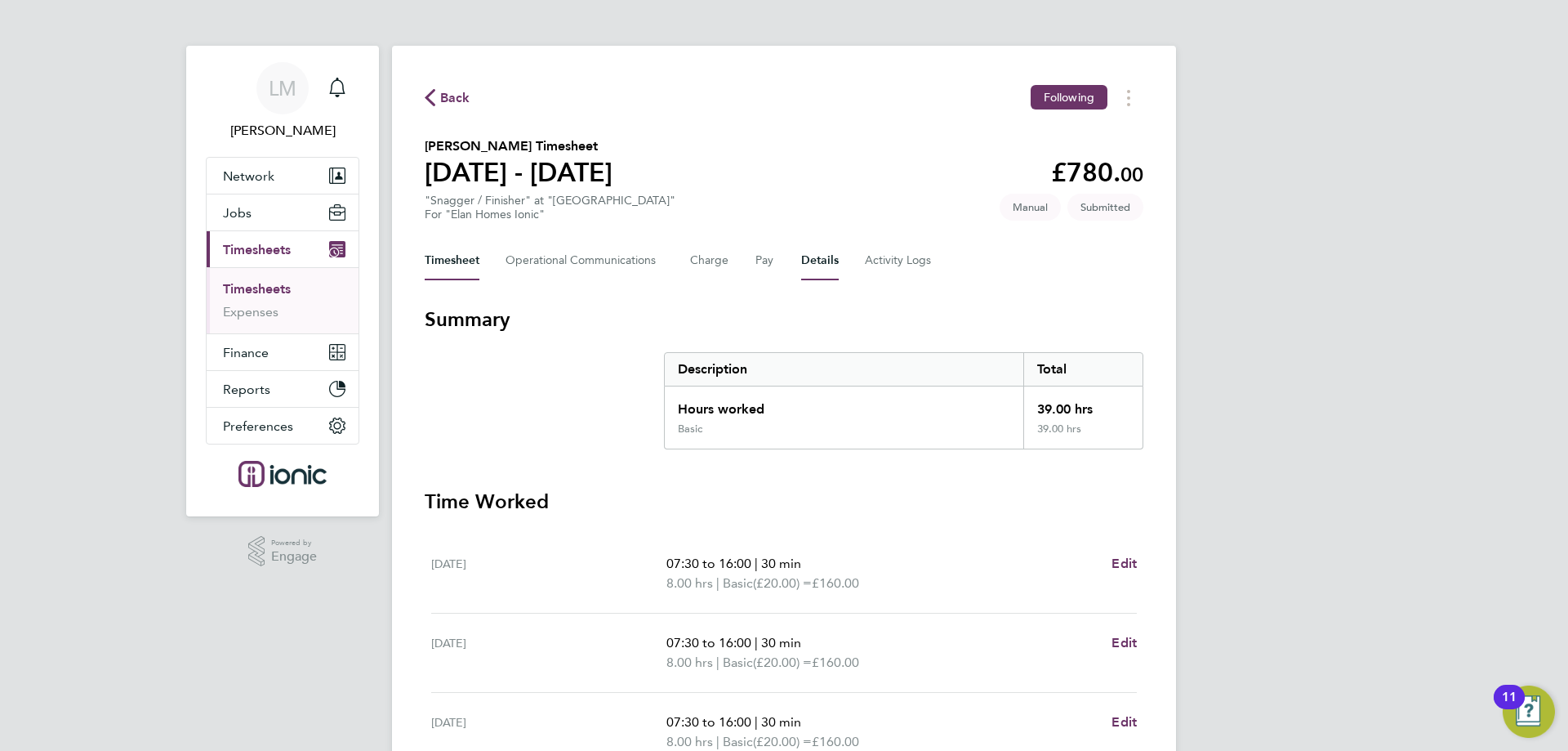
drag, startPoint x: 828, startPoint y: 263, endPoint x: 820, endPoint y: 259, distance: 8.9
click at [826, 261] on button "Details" at bounding box center [819, 260] width 37 height 39
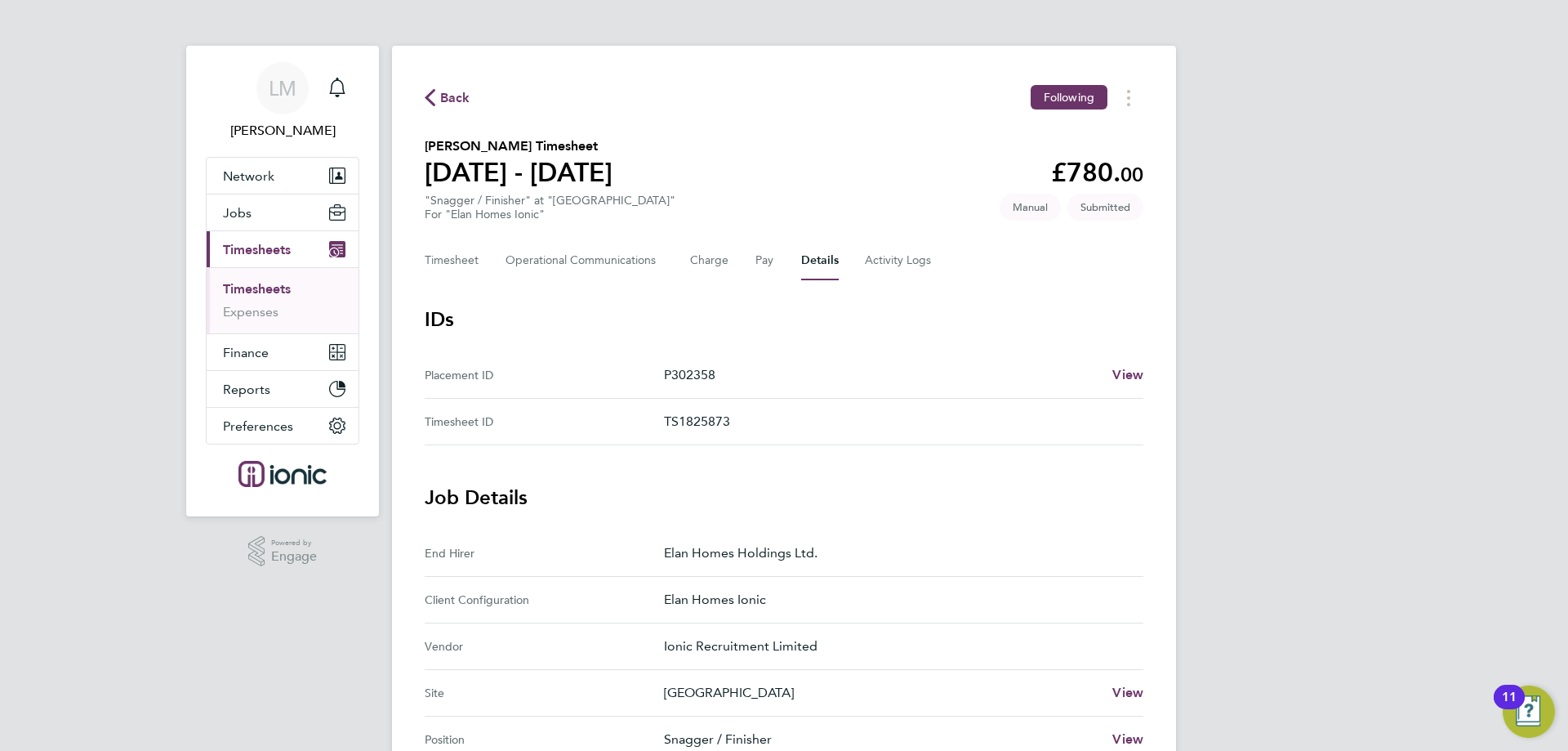
click at [445, 102] on span "Back" at bounding box center [454, 98] width 30 height 20
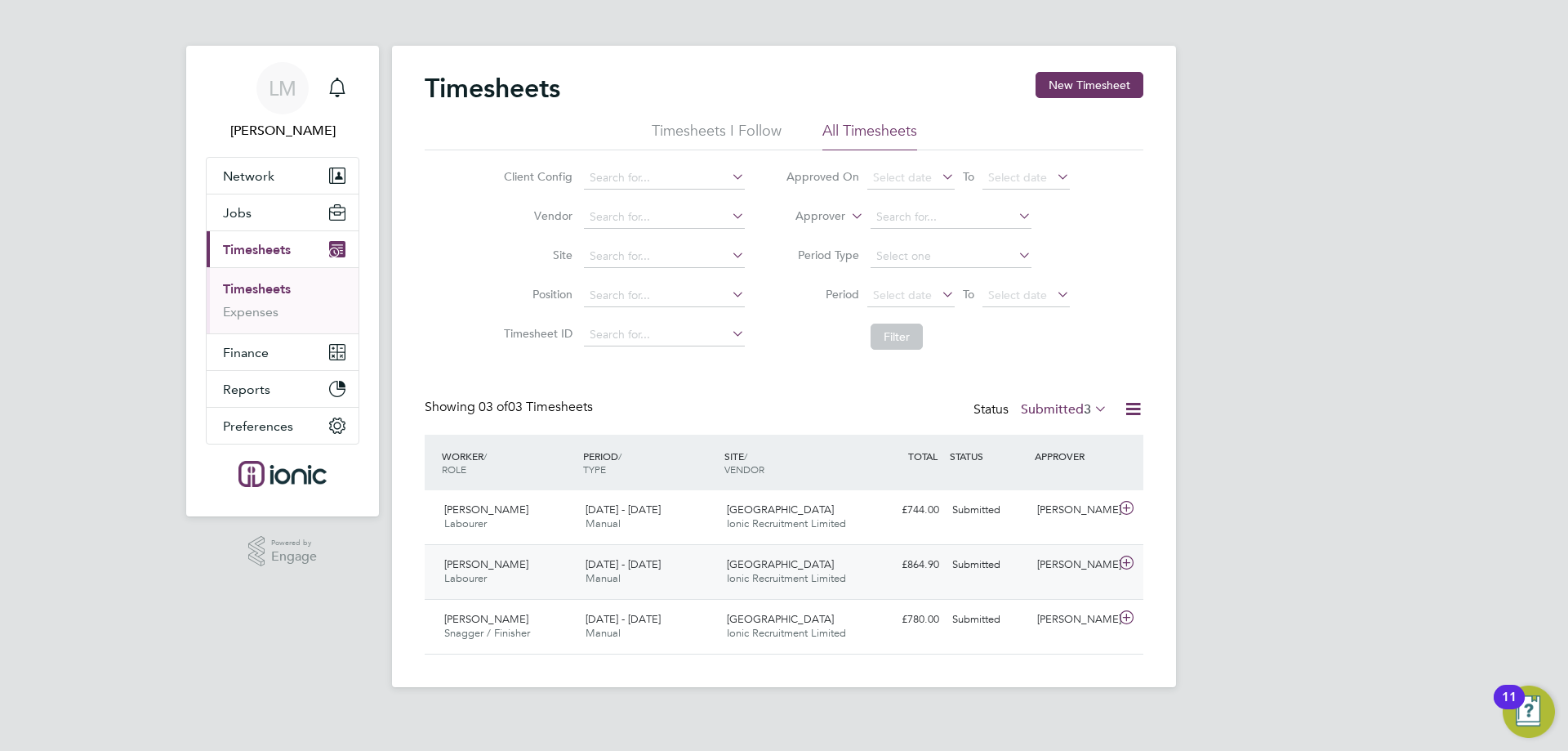
click at [568, 564] on div "[PERSON_NAME] Labourer [DATE] - [DATE]" at bounding box center [508, 572] width 141 height 41
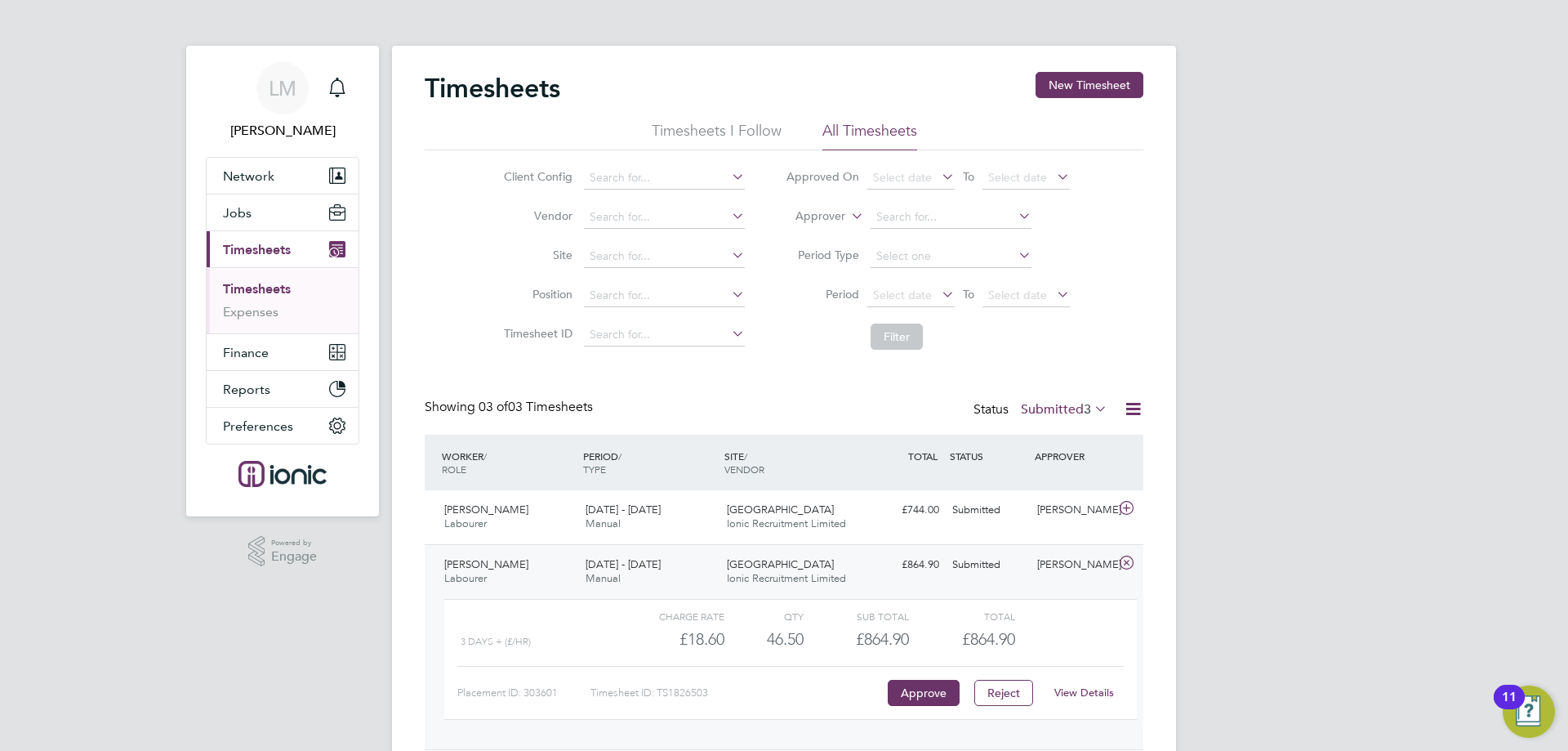
scroll to position [112, 0]
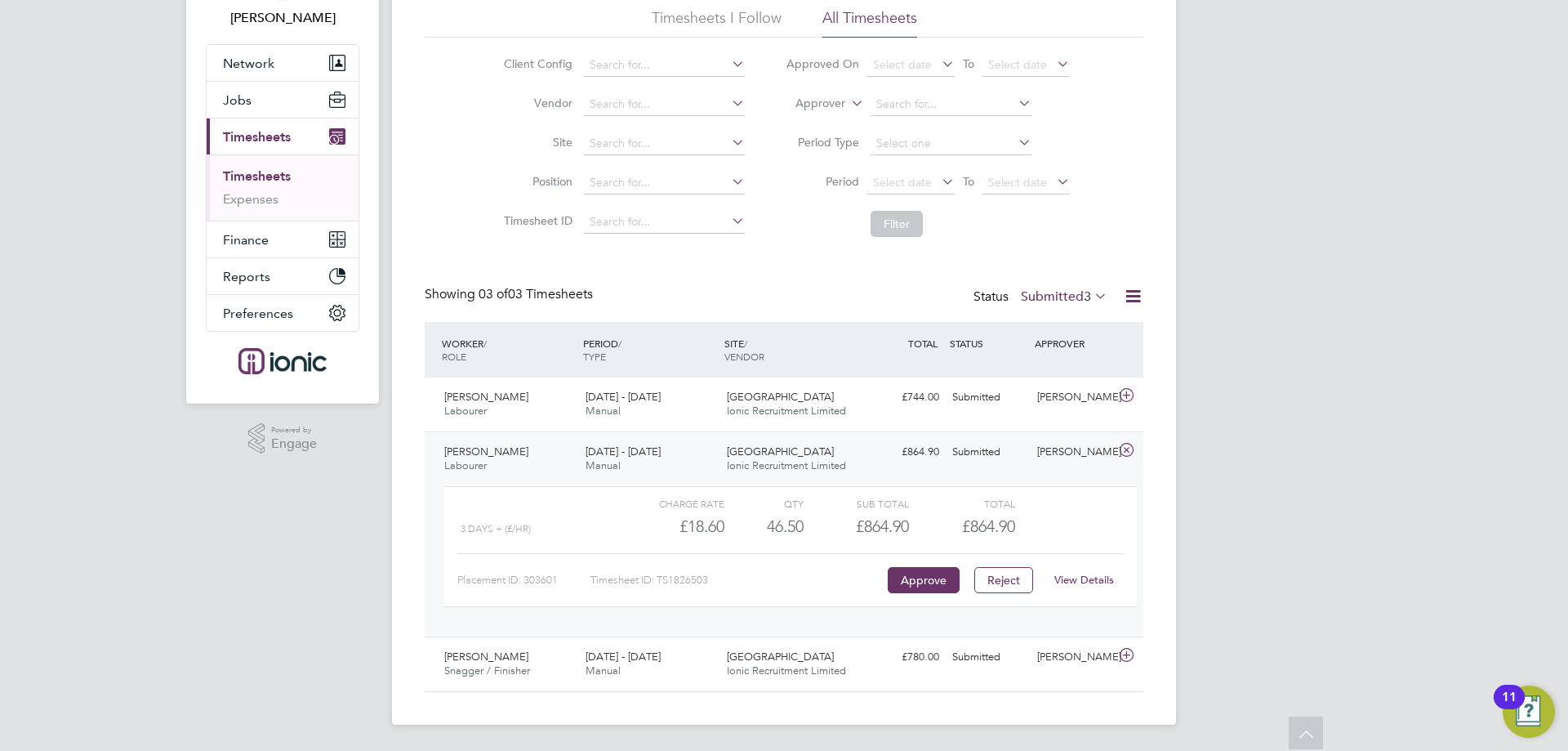
click at [1076, 579] on link "View Details" at bounding box center [1084, 579] width 60 height 14
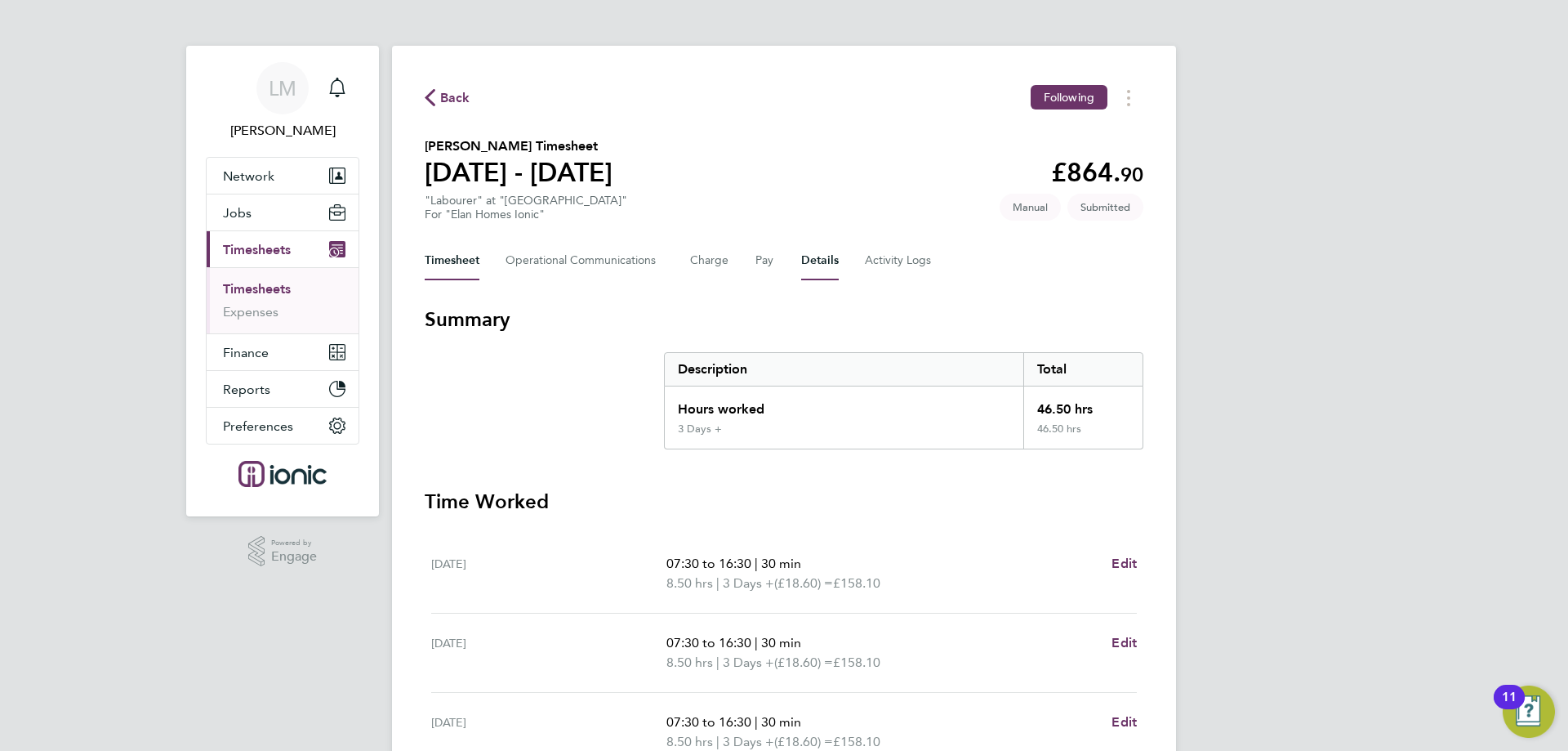
click at [804, 267] on button "Details" at bounding box center [819, 260] width 37 height 39
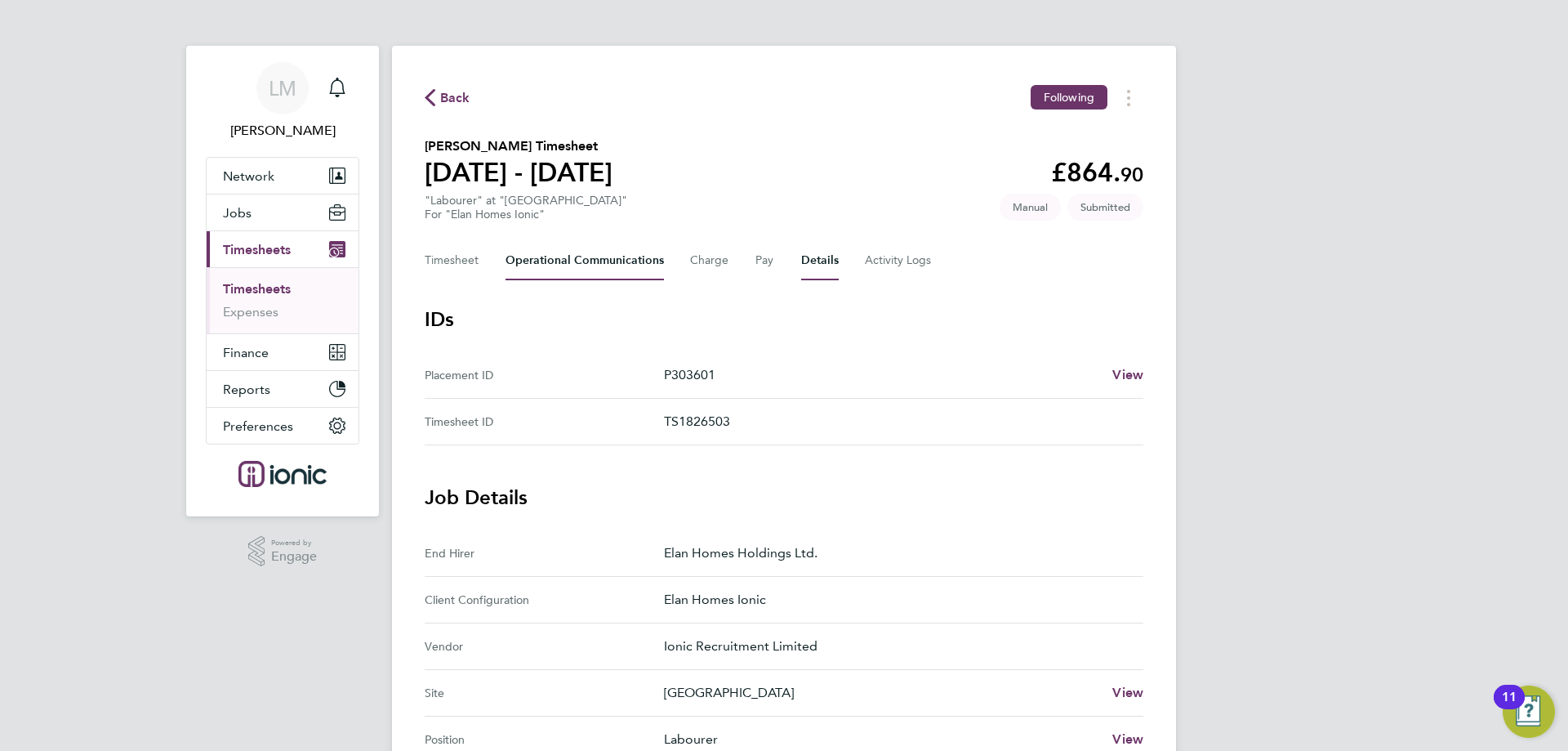
click at [575, 264] on Communications-tab "Operational Communications" at bounding box center [584, 260] width 158 height 39
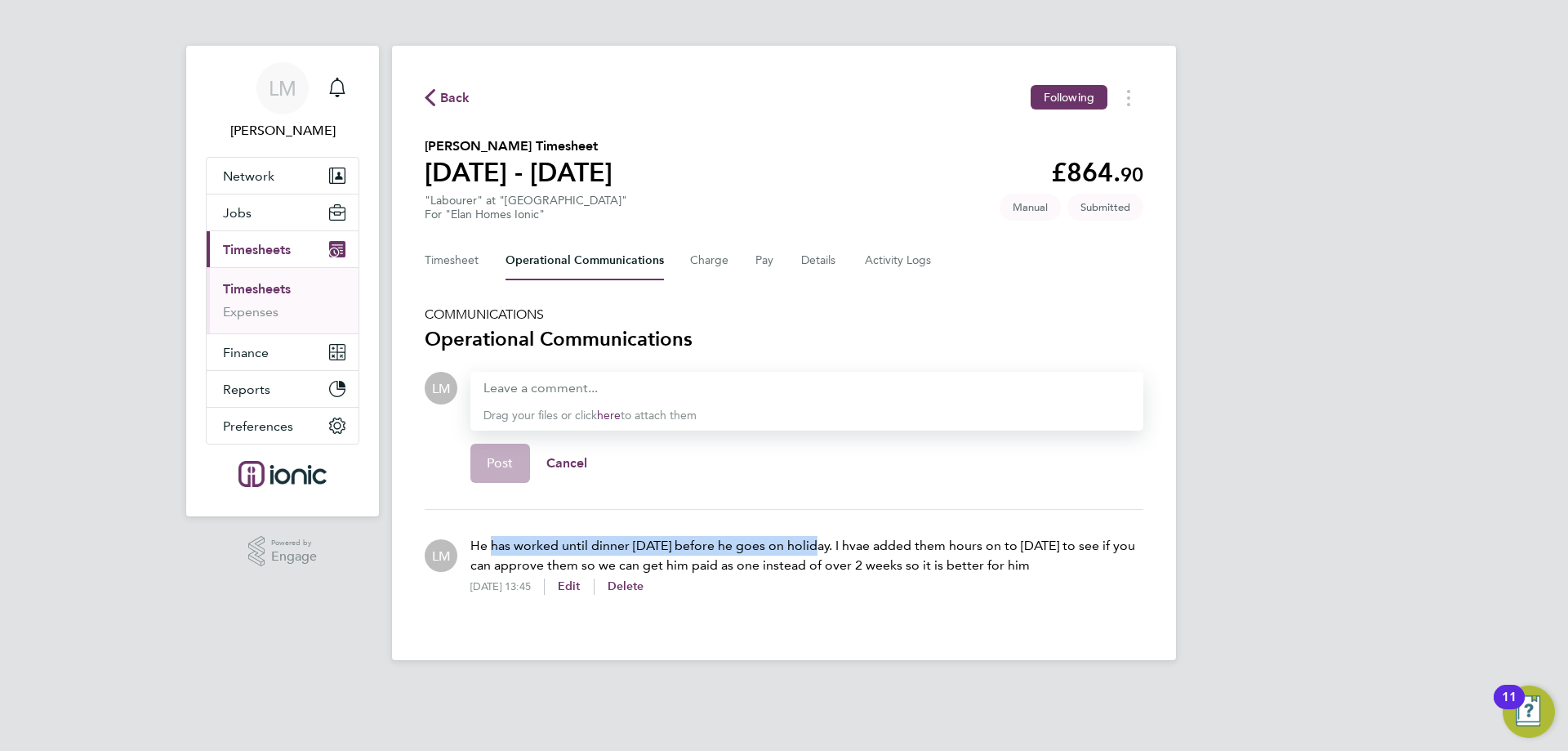
drag, startPoint x: 514, startPoint y: 548, endPoint x: 815, endPoint y: 554, distance: 301.1
click at [815, 554] on p "He has worked until dinner today before he goes on holiday. I hvae added them h…" at bounding box center [807, 555] width 673 height 39
click at [844, 554] on p "He has worked until dinner today before he goes on holiday. I hvae added them h…" at bounding box center [807, 555] width 673 height 39
click at [1110, 545] on p "He has worked until dinner today before he goes on holiday. I hvae added them h…" at bounding box center [807, 555] width 673 height 39
drag, startPoint x: 809, startPoint y: 264, endPoint x: 839, endPoint y: 262, distance: 30.1
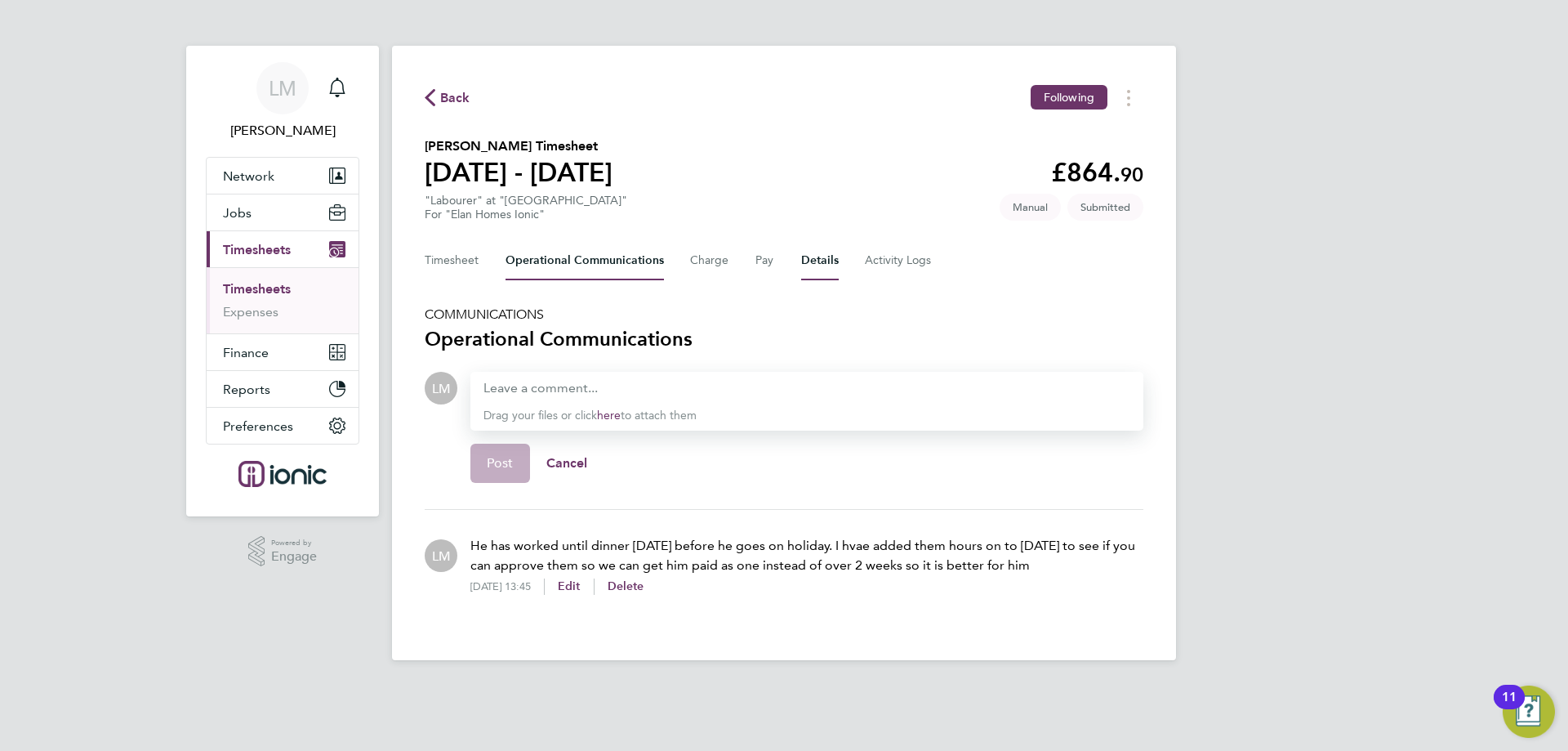
click at [807, 264] on button "Details" at bounding box center [819, 260] width 37 height 39
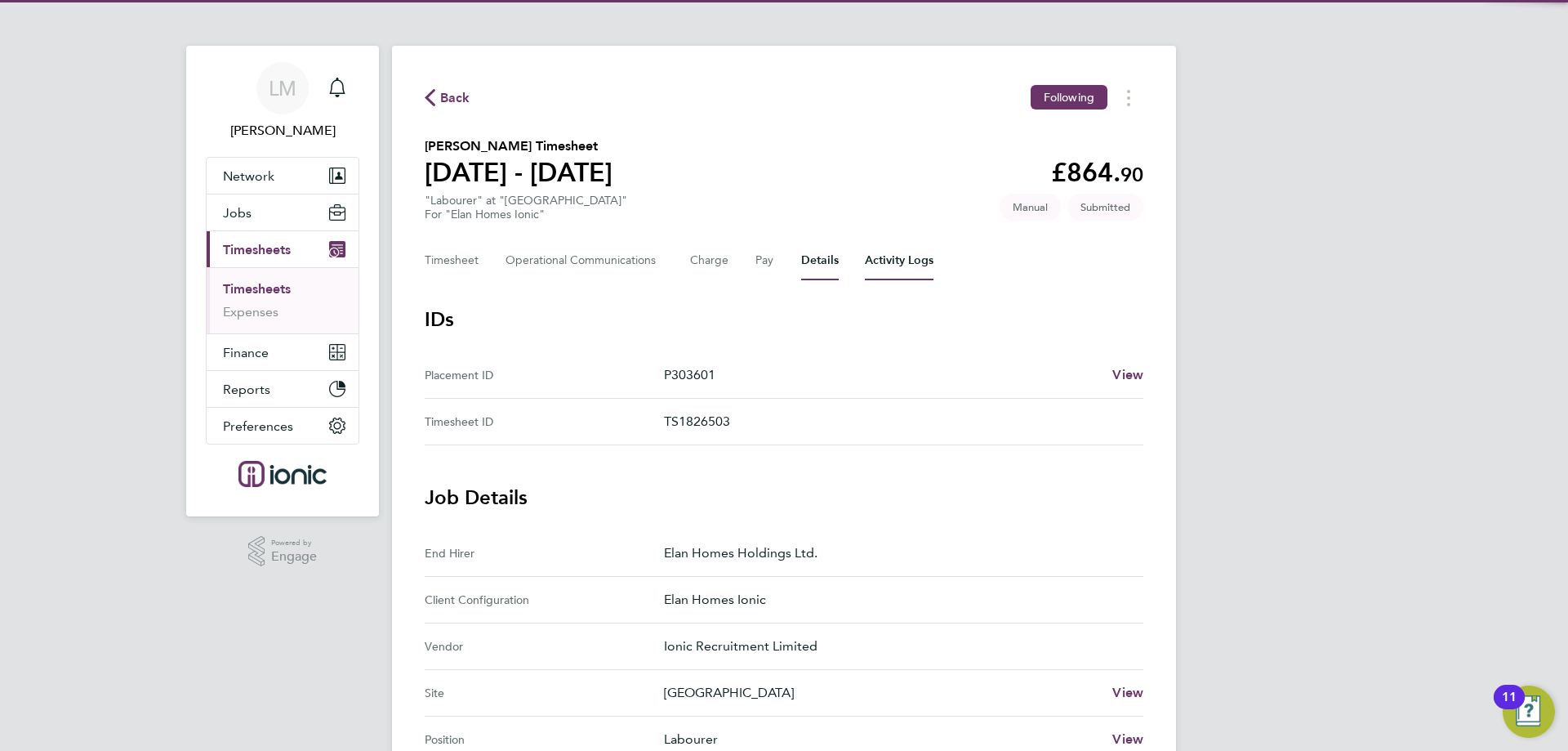
click at [895, 257] on Logs-tab "Activity Logs" at bounding box center [899, 260] width 69 height 39
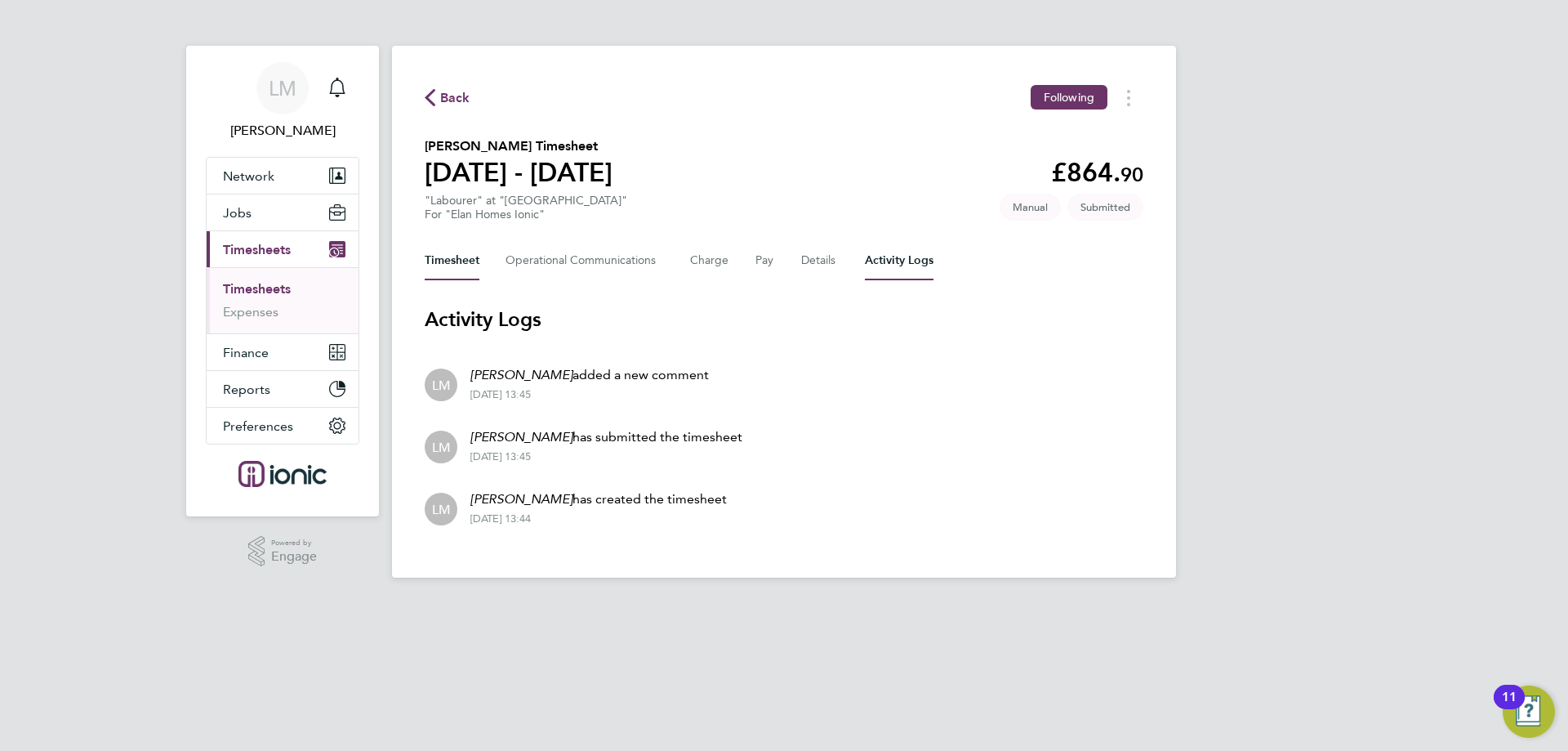
click at [454, 270] on button "Timesheet" at bounding box center [452, 260] width 54 height 39
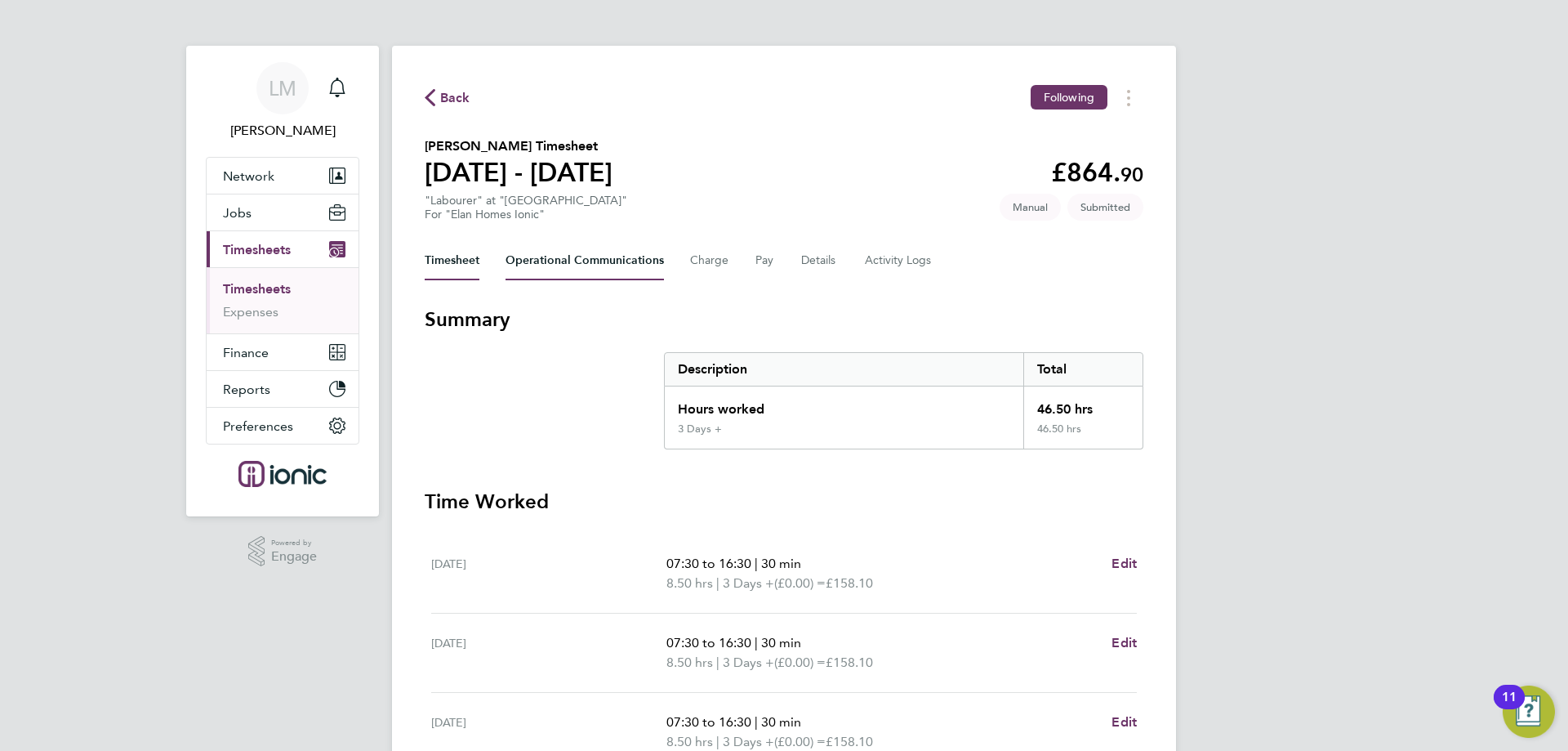
drag, startPoint x: 537, startPoint y: 259, endPoint x: 645, endPoint y: 253, distance: 108.2
click at [538, 259] on Communications-tab "Operational Communications" at bounding box center [584, 260] width 158 height 39
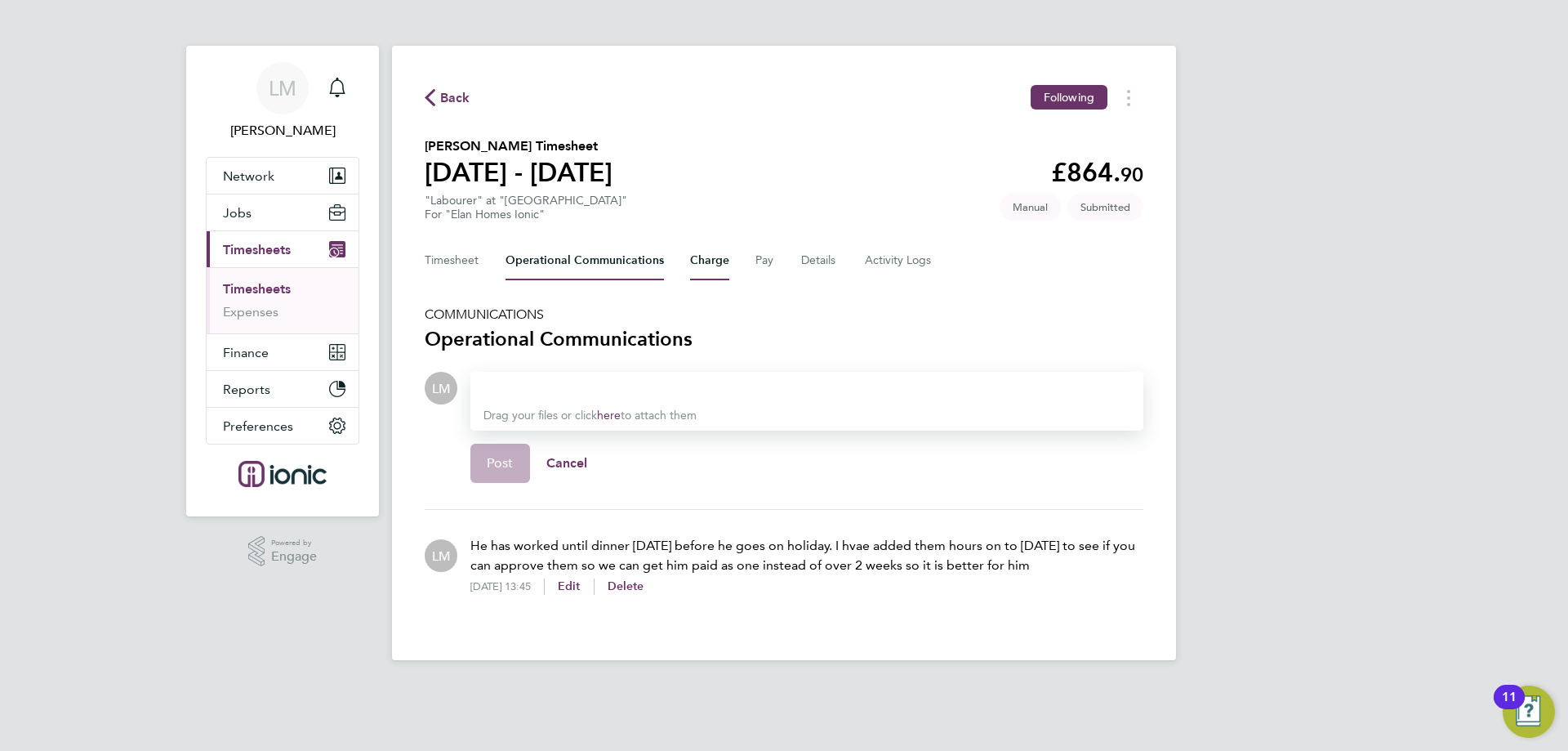
click at [712, 263] on button "Charge" at bounding box center [709, 260] width 39 height 39
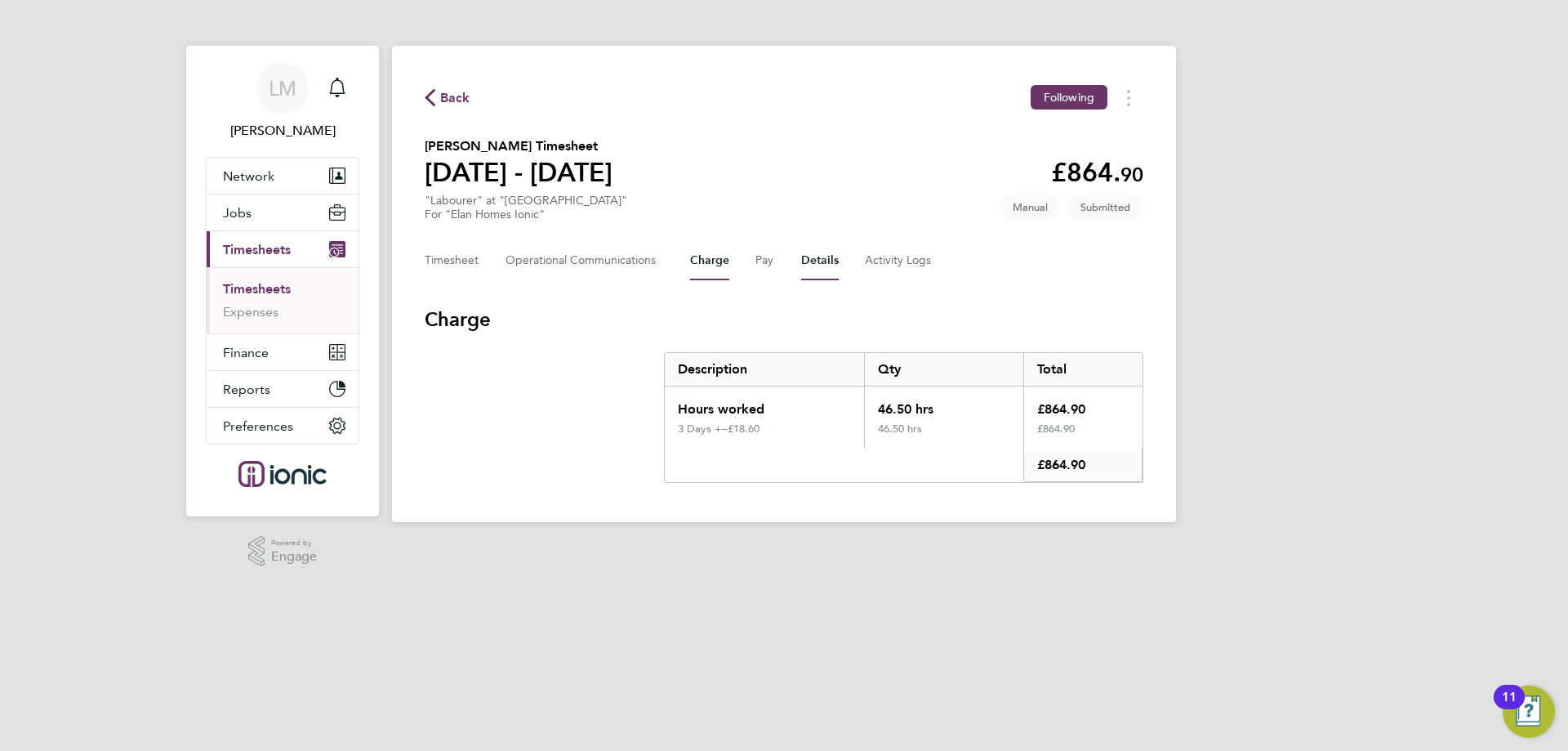
click at [824, 260] on button "Details" at bounding box center [819, 260] width 37 height 39
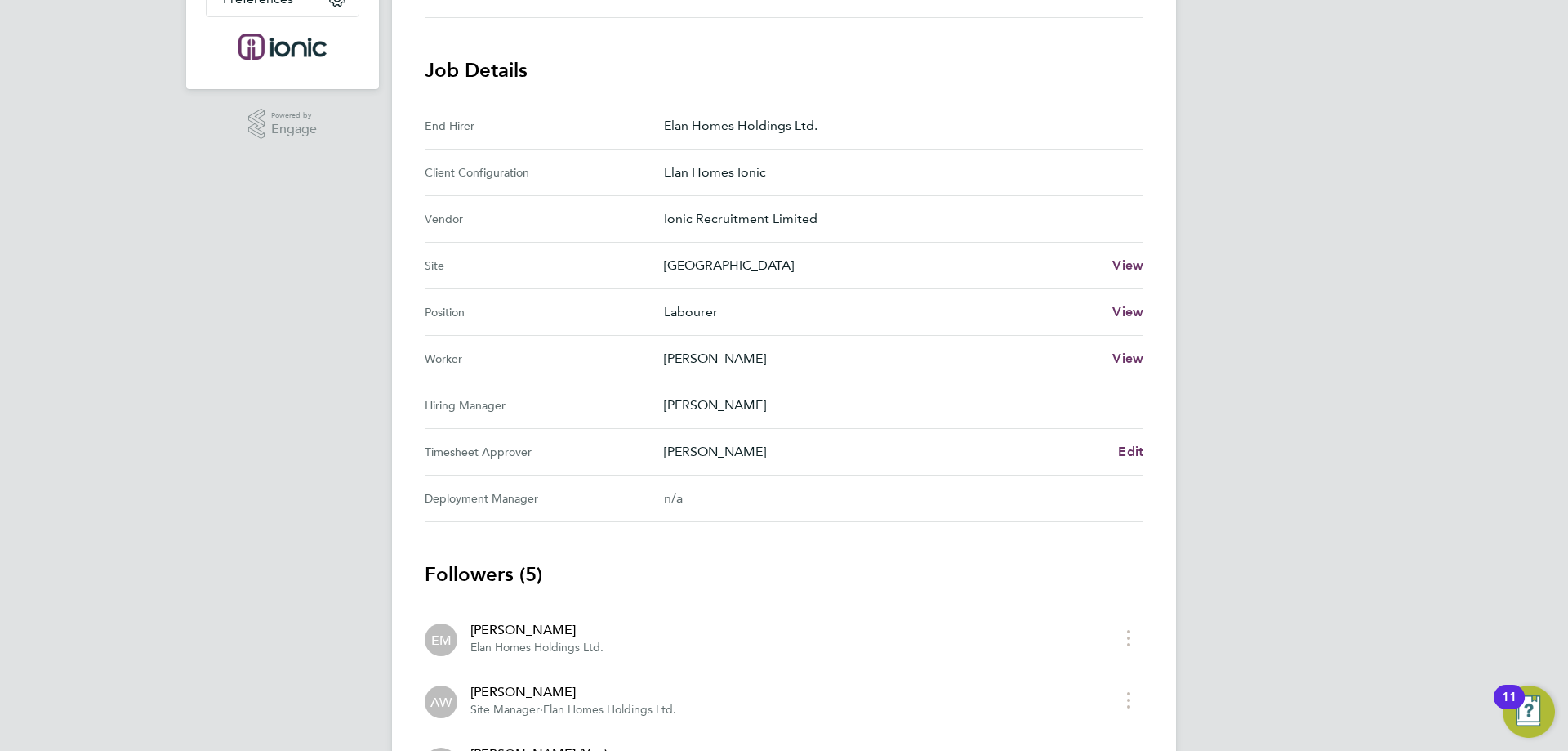
scroll to position [705, 0]
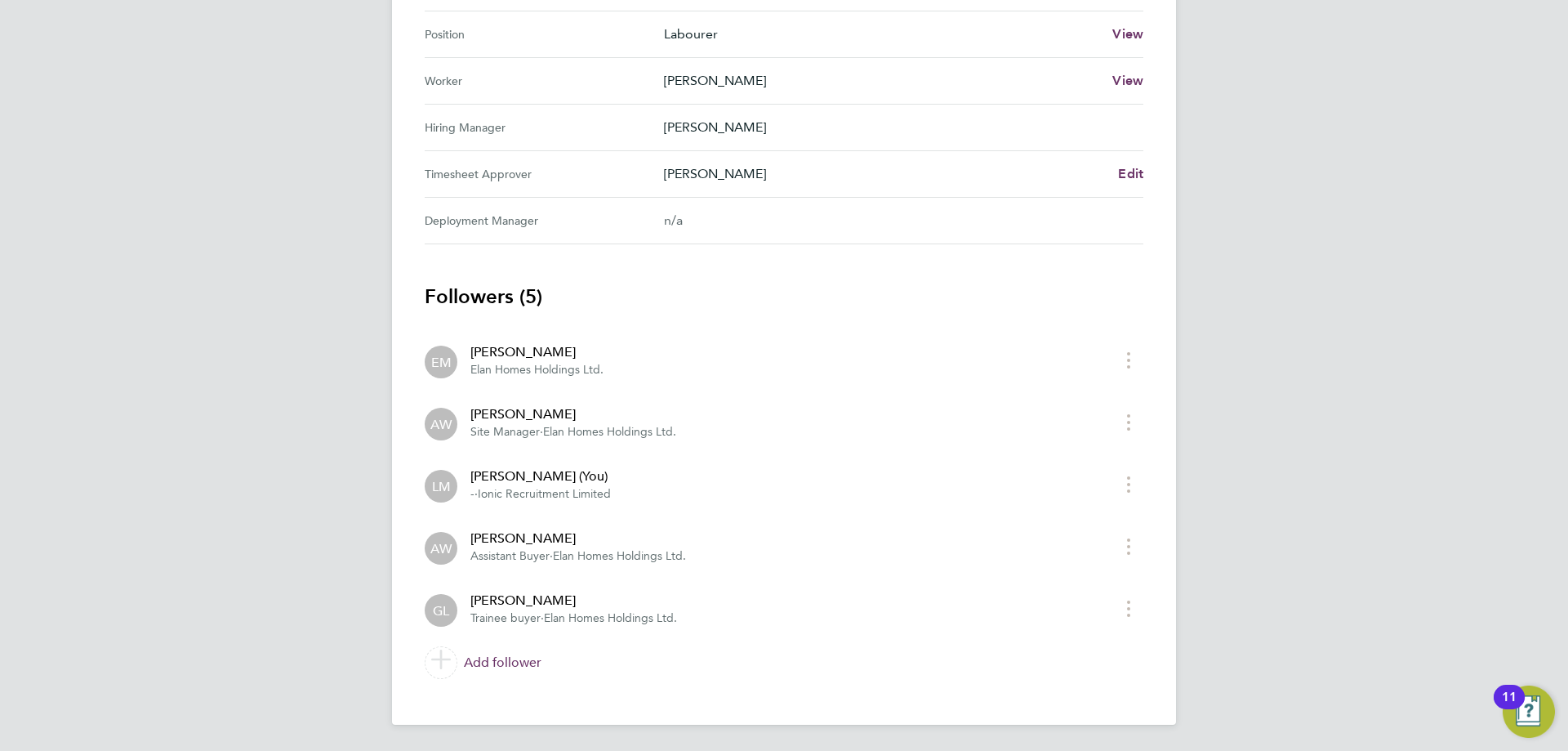
drag, startPoint x: 464, startPoint y: 551, endPoint x: 599, endPoint y: 546, distance: 135.1
click at [599, 546] on div "Alex Williams Assistant Buyer · Elan Homes Holdings Ltd." at bounding box center [571, 547] width 229 height 36
click at [777, 560] on app-follower-row "AW Alex Williams Assistant Buyer · Elan Homes Holdings Ltd." at bounding box center [769, 547] width 689 height 36
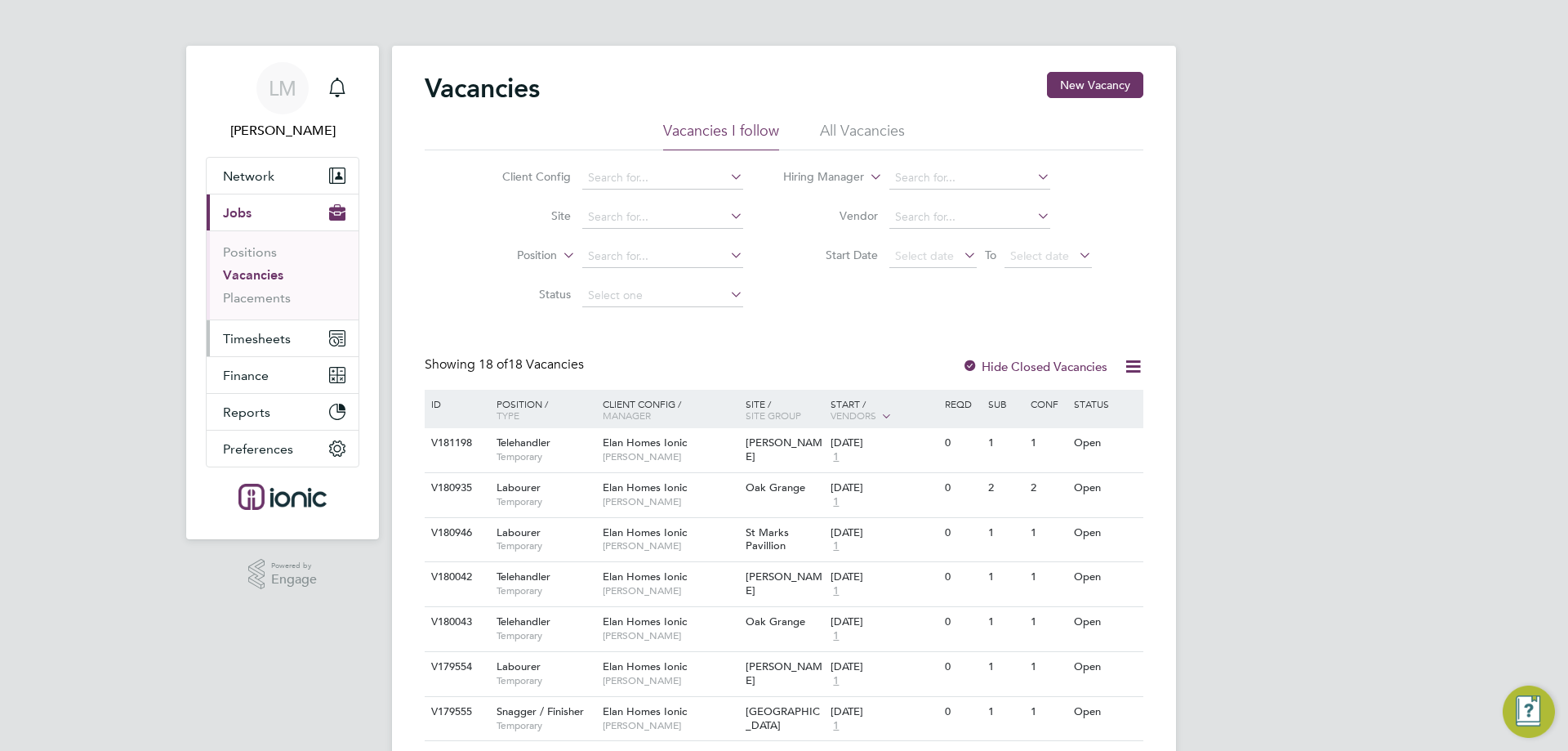
click at [269, 346] on span "Timesheets" at bounding box center [256, 338] width 68 height 15
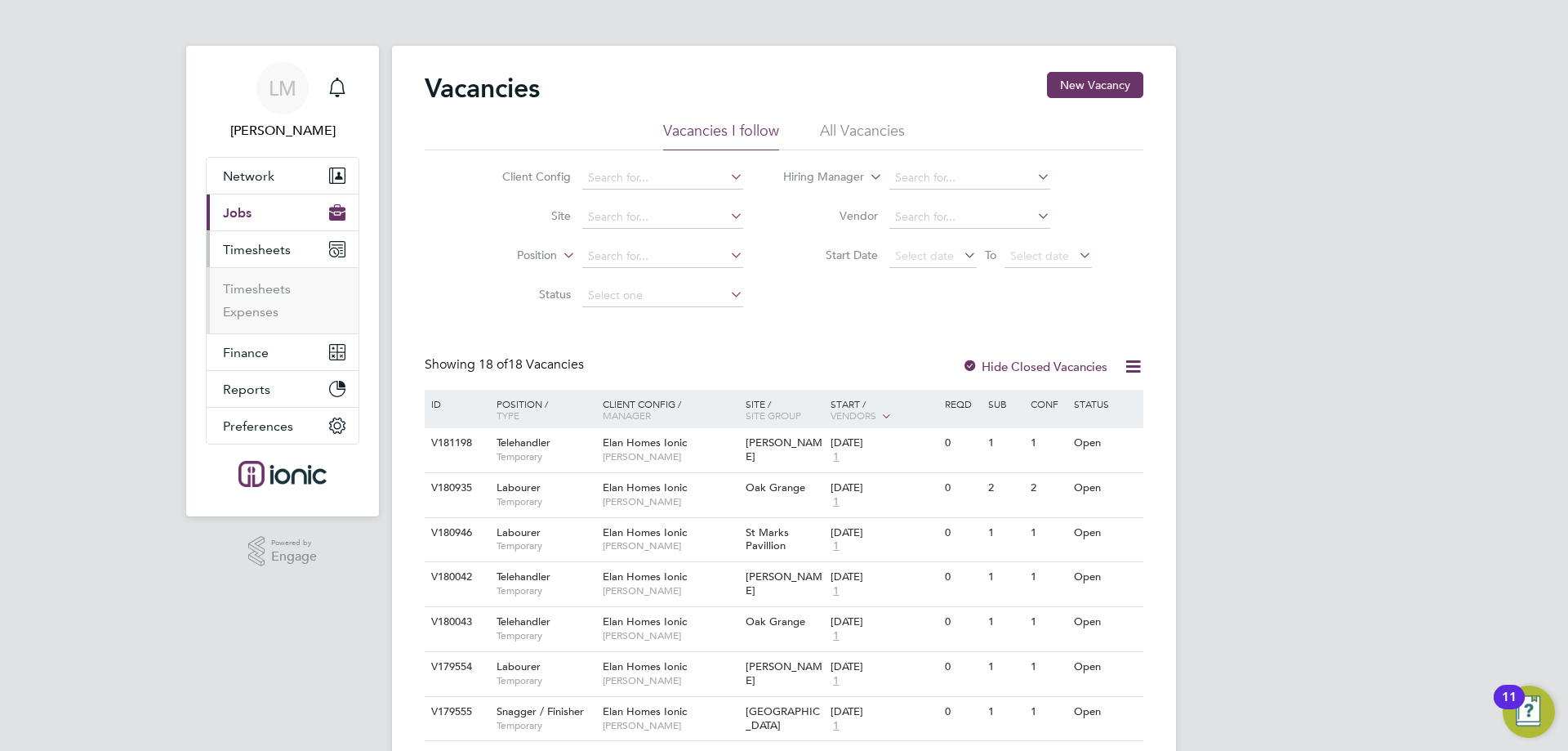
click at [262, 279] on ul "Timesheets Expenses" at bounding box center [282, 300] width 152 height 66
click at [262, 291] on link "Timesheets" at bounding box center [256, 288] width 68 height 15
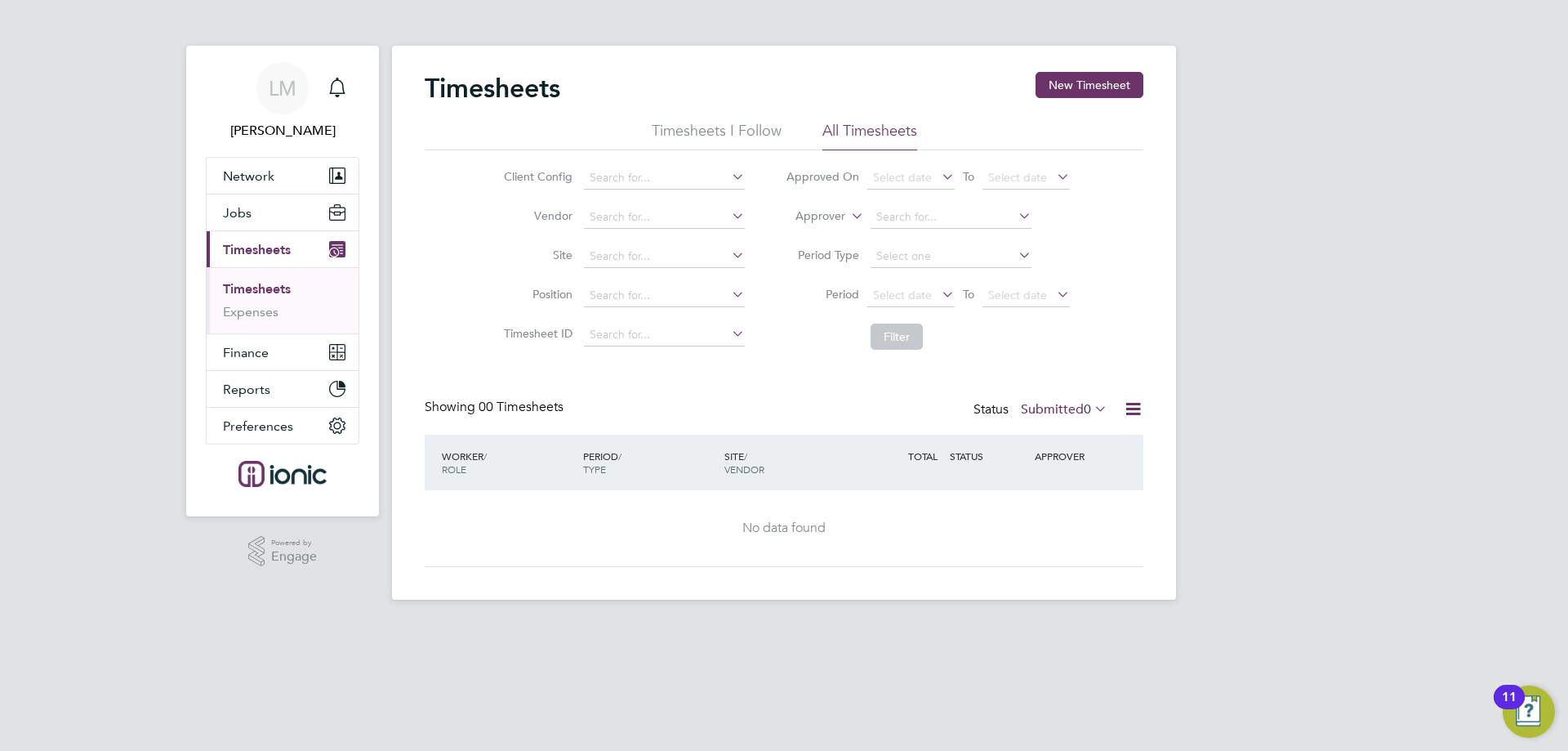
click at [1032, 406] on label "Submitted 0" at bounding box center [1064, 409] width 87 height 16
drag, startPoint x: 1058, startPoint y: 501, endPoint x: 1005, endPoint y: 408, distance: 107.0
click at [1058, 500] on li "Approved" at bounding box center [1036, 506] width 75 height 23
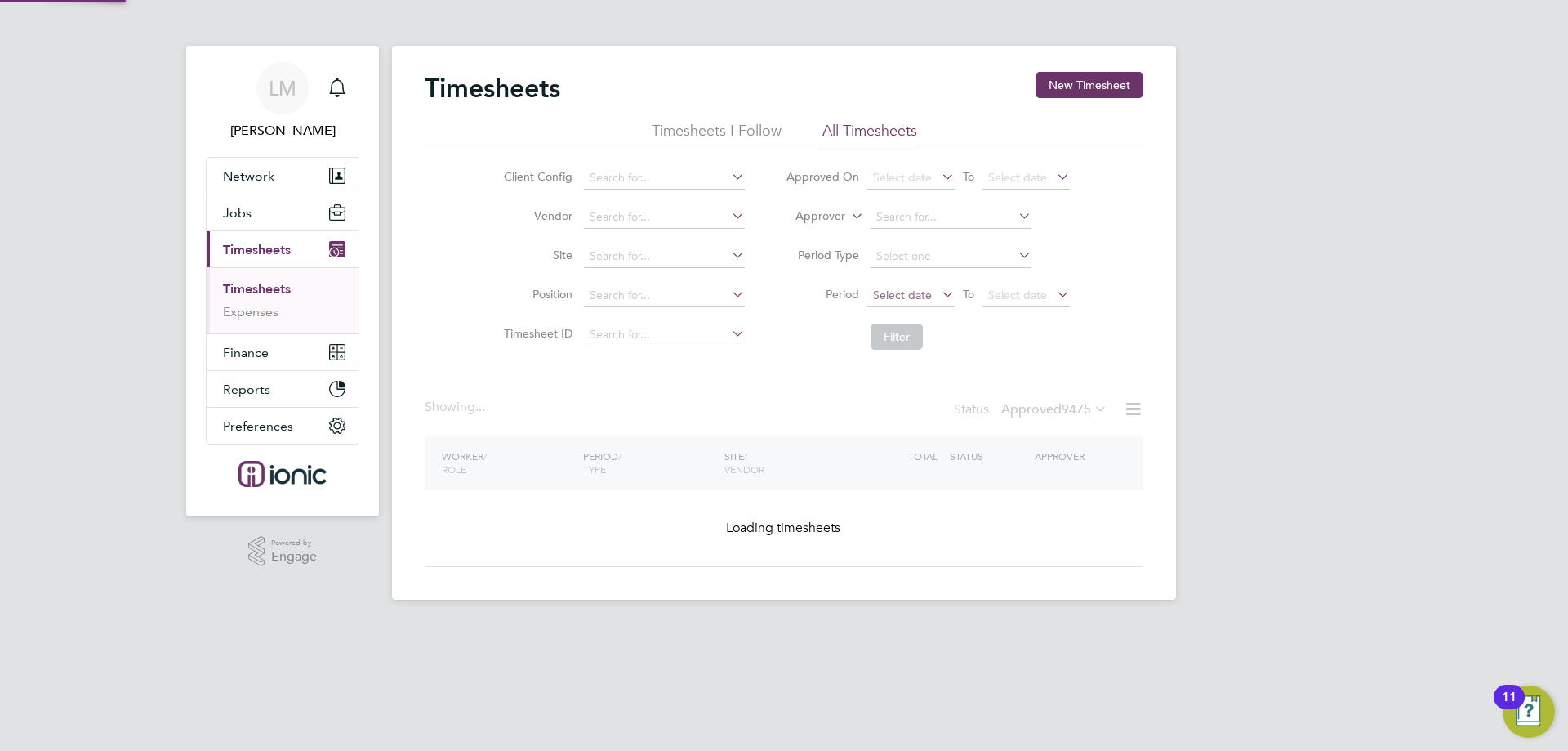
click at [913, 294] on span "Select date" at bounding box center [902, 294] width 59 height 14
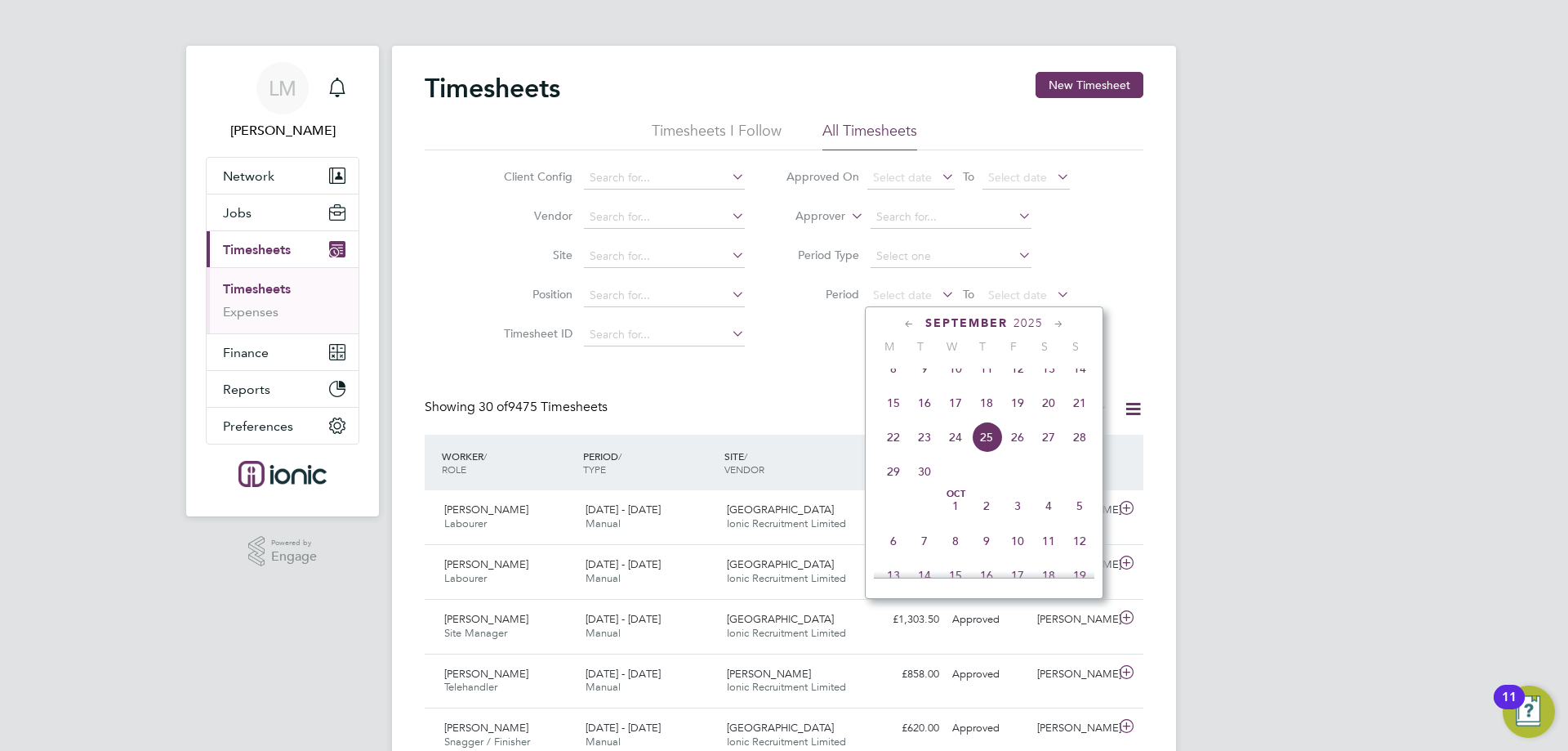
click at [889, 417] on span "15" at bounding box center [894, 403] width 31 height 31
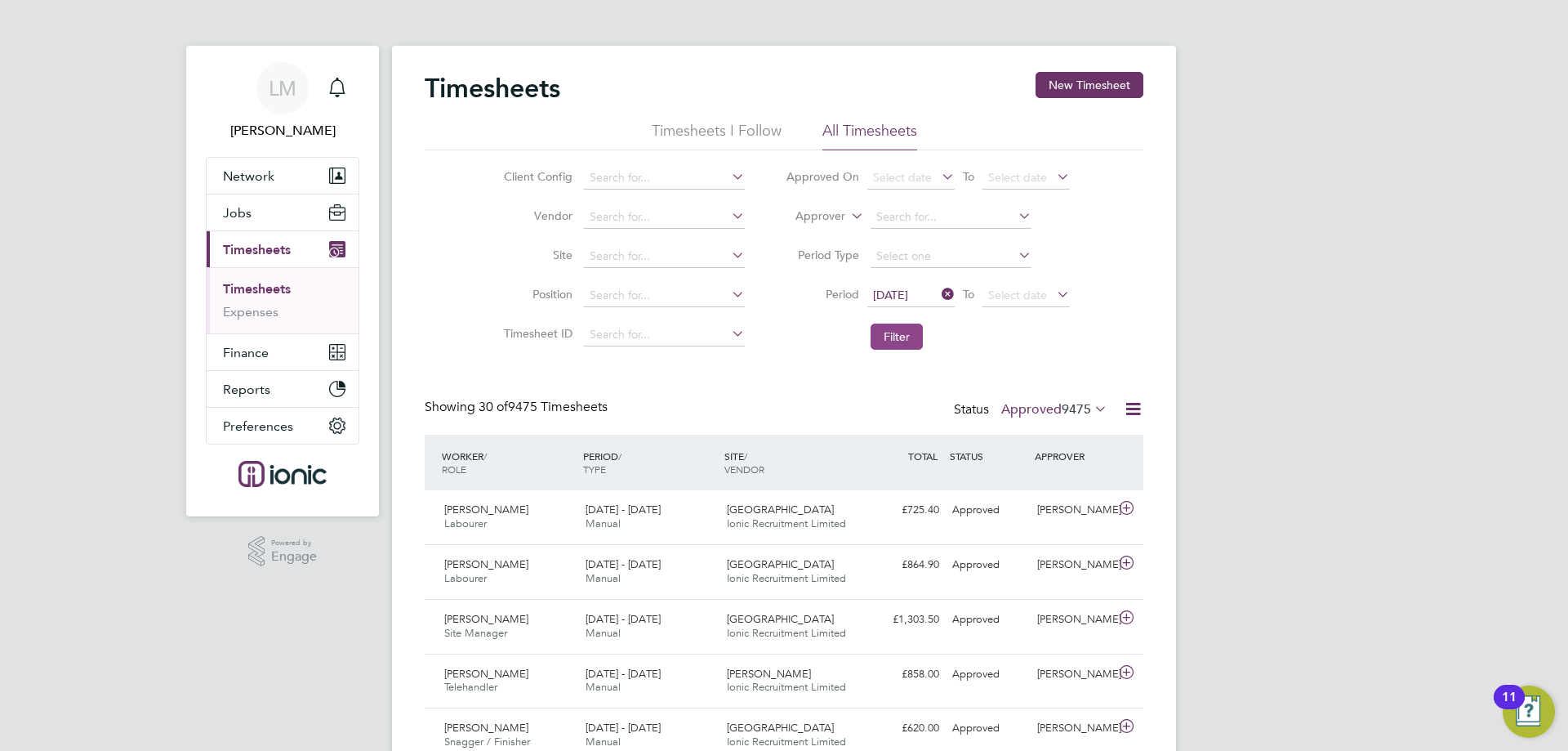
click at [894, 343] on button "Filter" at bounding box center [896, 336] width 53 height 26
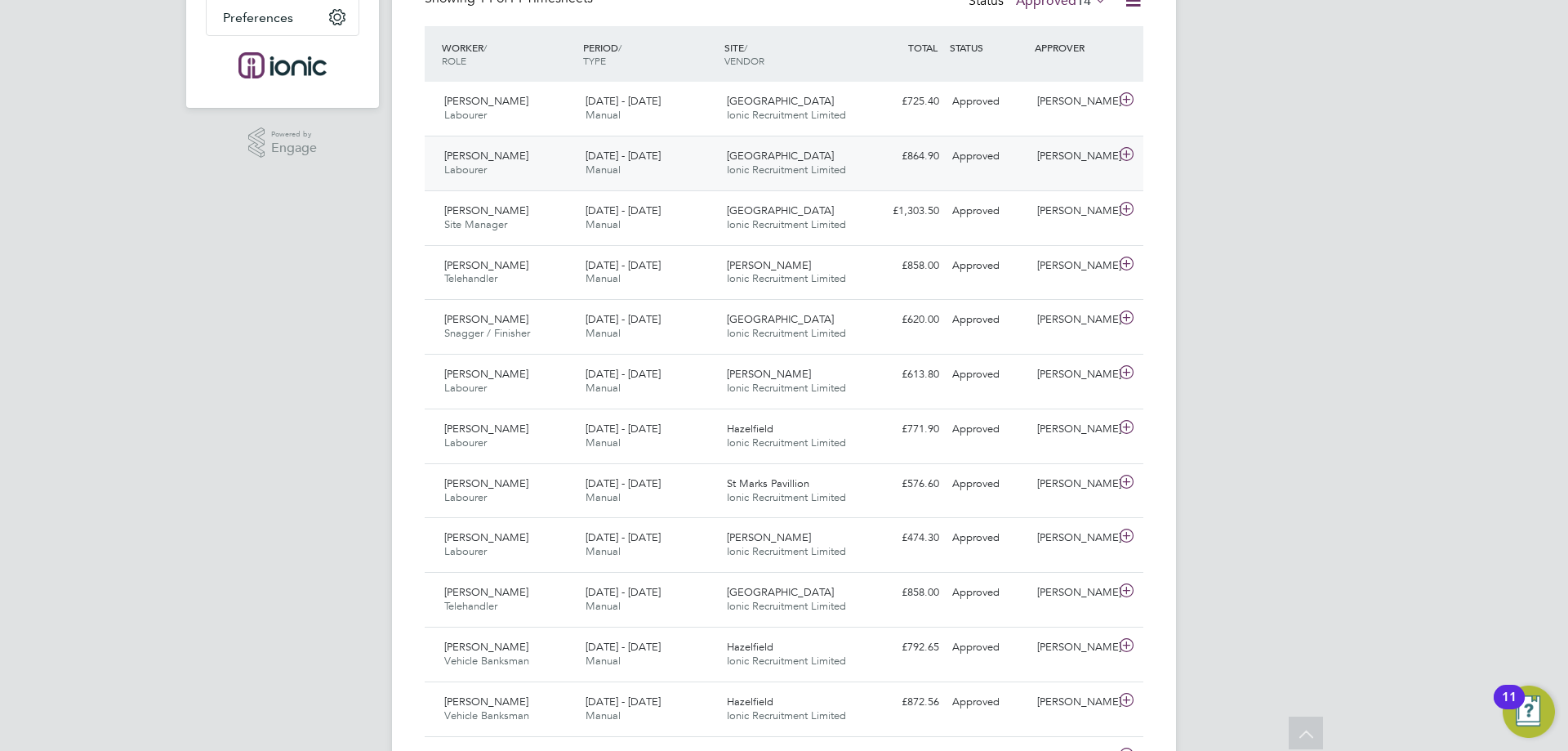
click at [533, 165] on div "Elliott Green Labourer 15 - 21 Sep 2025" at bounding box center [508, 163] width 141 height 41
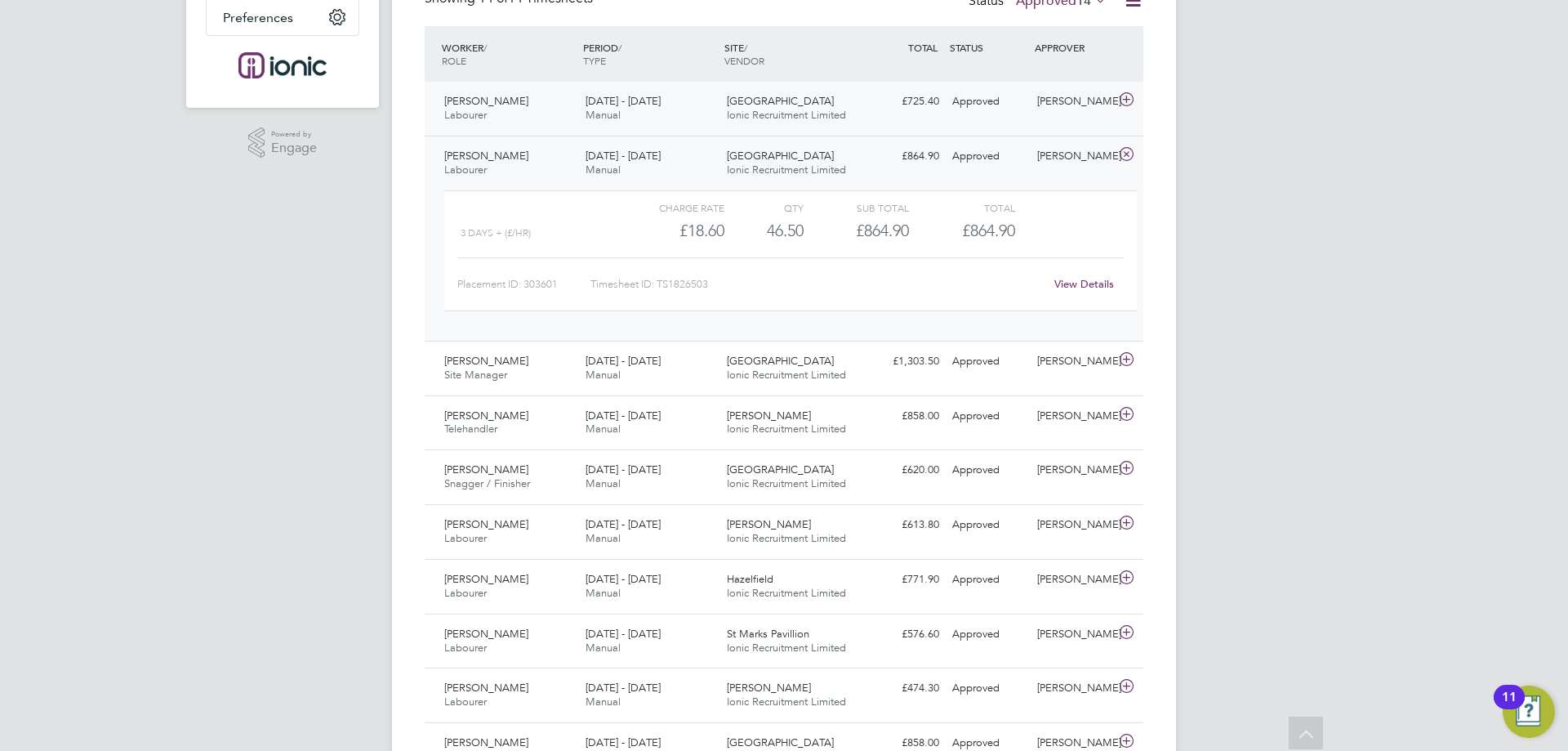
click at [566, 97] on div "Simon Hazell Labourer 15 - 21 Sep 2025" at bounding box center [508, 108] width 141 height 41
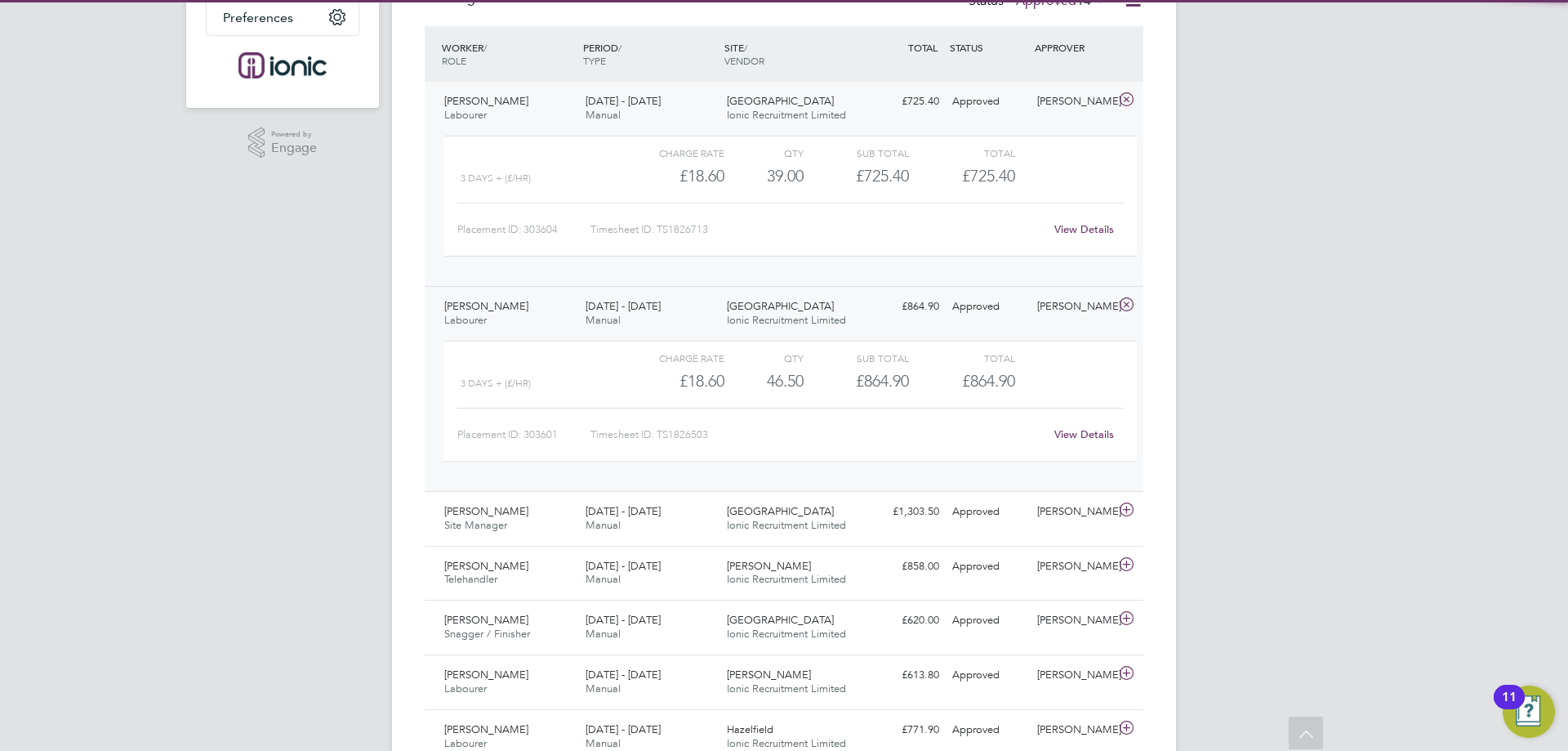
click at [578, 91] on div "15 - 21 Sep 2025 Manual" at bounding box center [649, 108] width 141 height 41
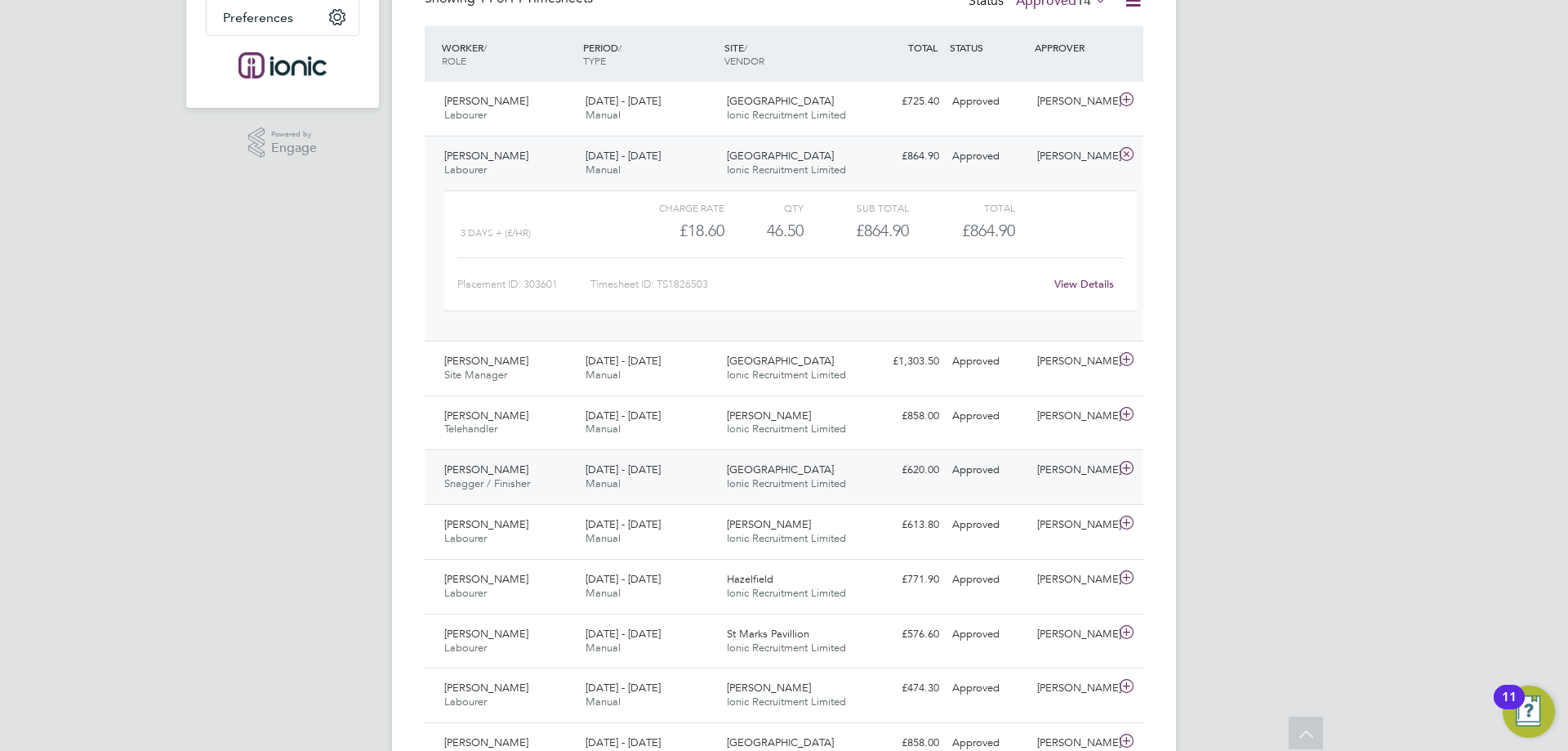
click at [619, 488] on span "Manual" at bounding box center [603, 483] width 35 height 14
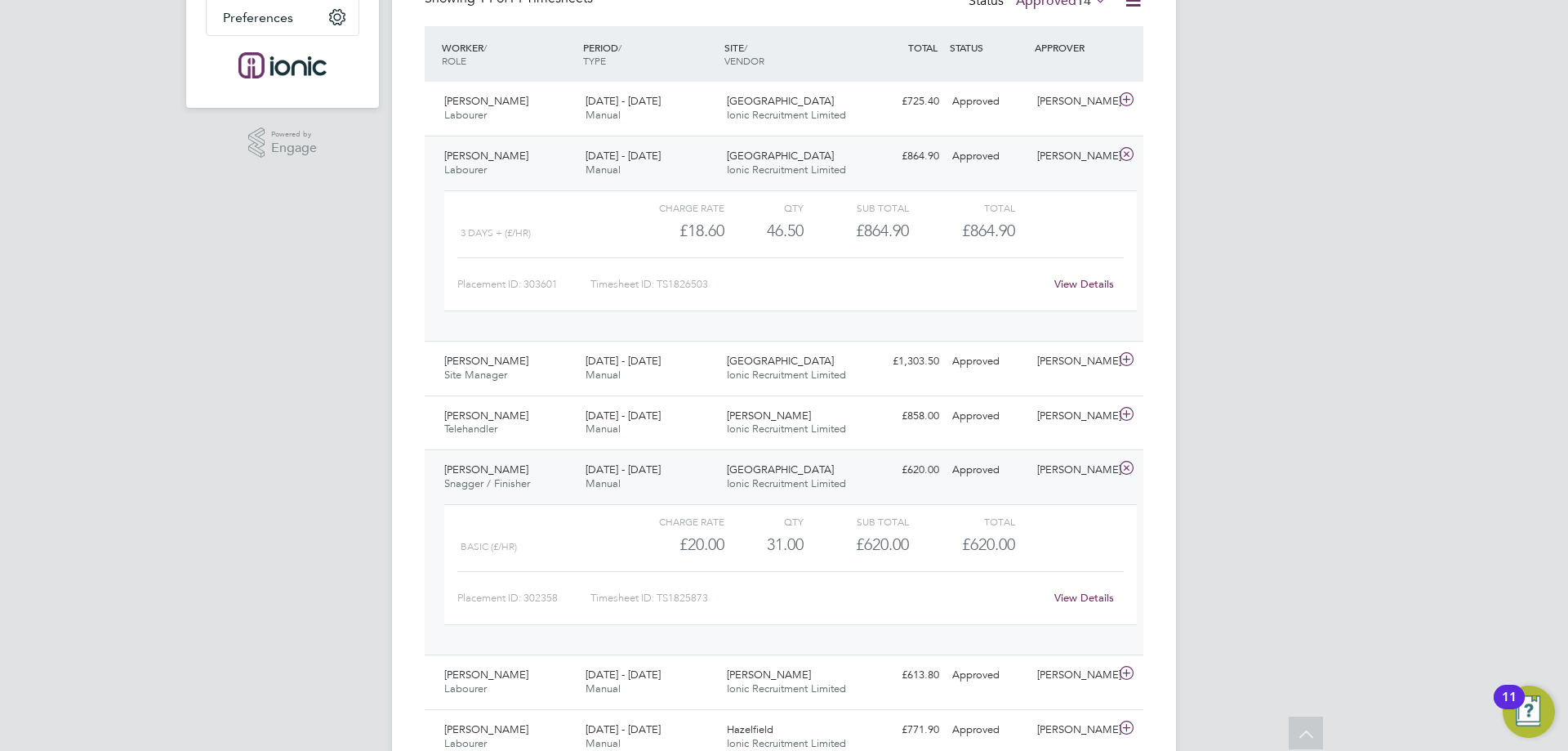
click at [1081, 599] on link "View Details" at bounding box center [1084, 597] width 60 height 14
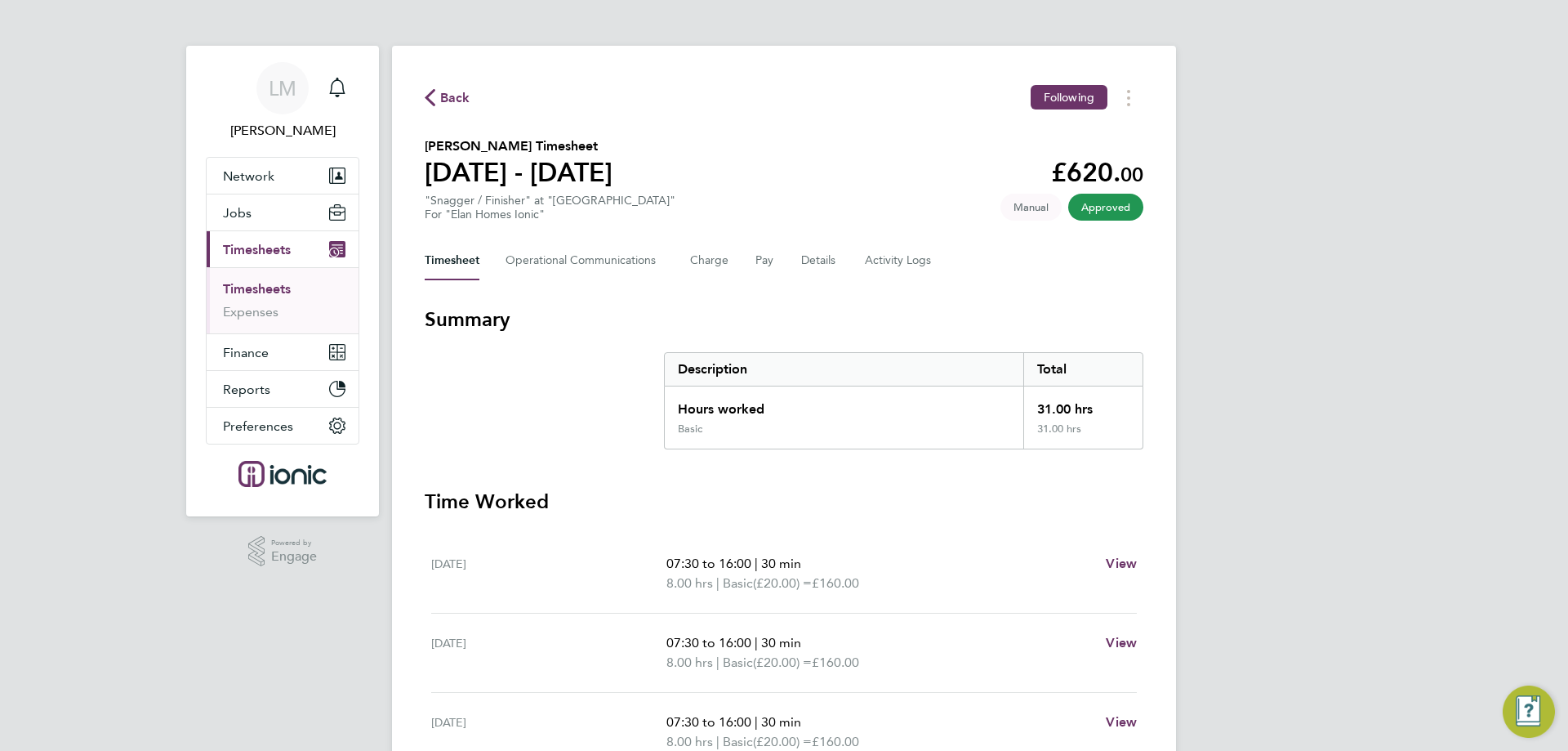
click at [849, 257] on div "Timesheet Operational Communications Charge Pay Details Activity Logs" at bounding box center [784, 260] width 719 height 39
click at [856, 259] on div "Timesheet Operational Communications Charge Pay Details Activity Logs" at bounding box center [784, 260] width 719 height 39
click at [871, 263] on Logs-tab "Activity Logs" at bounding box center [899, 260] width 69 height 39
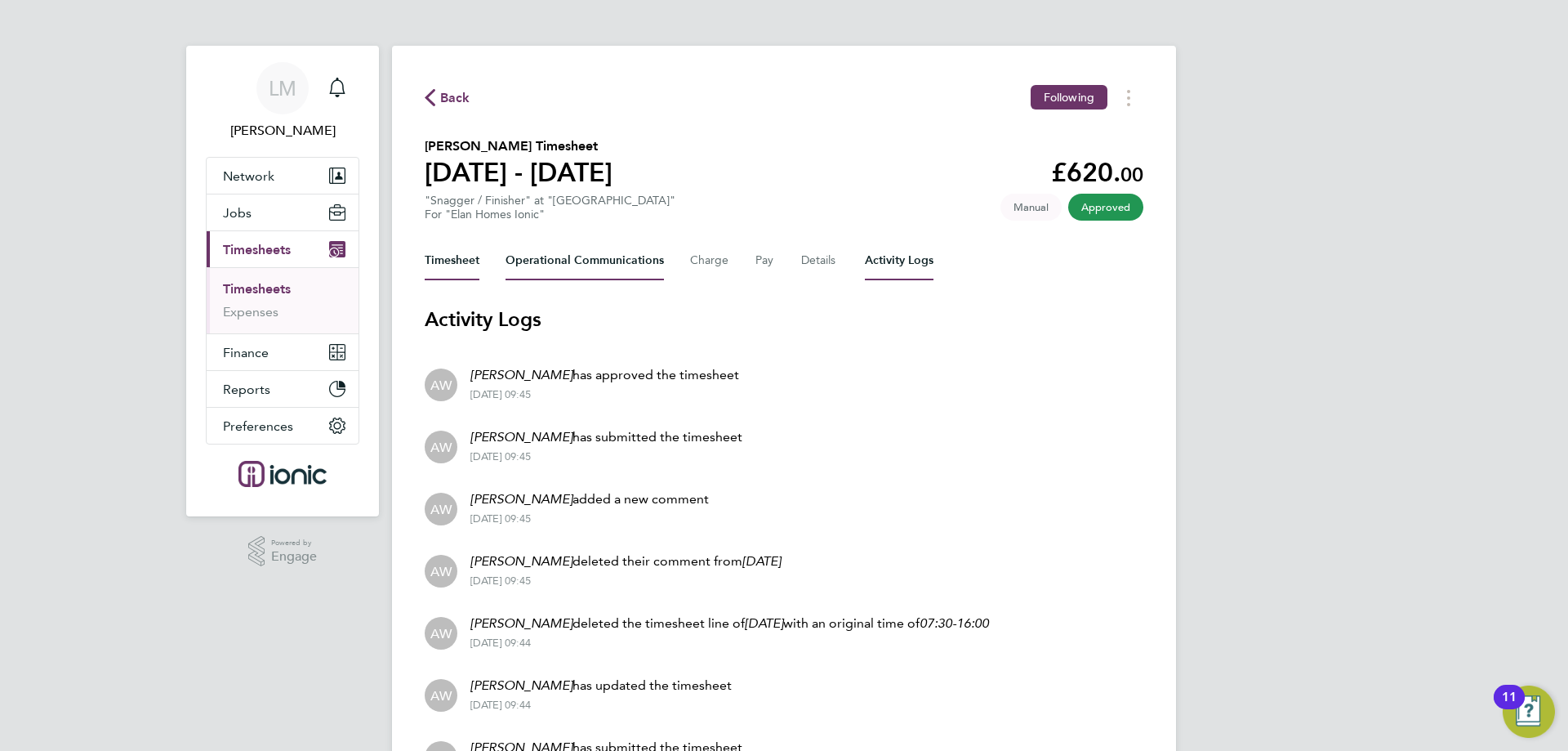
click at [445, 258] on button "Timesheet" at bounding box center [452, 260] width 54 height 39
